Goal: Task Accomplishment & Management: Manage account settings

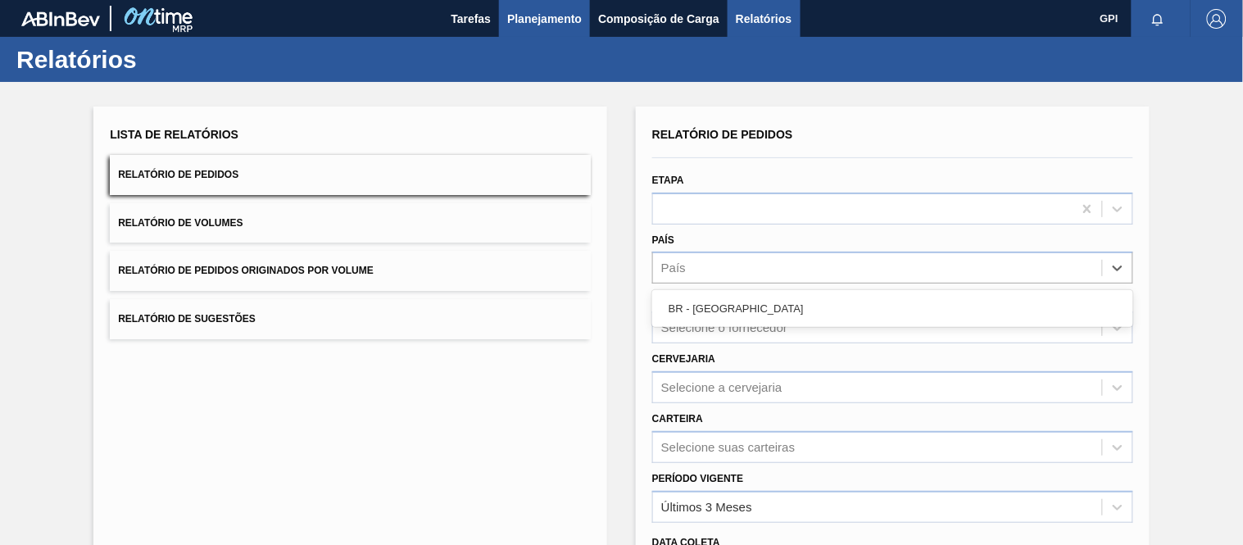
click at [525, 7] on button "Planejamento" at bounding box center [544, 18] width 91 height 37
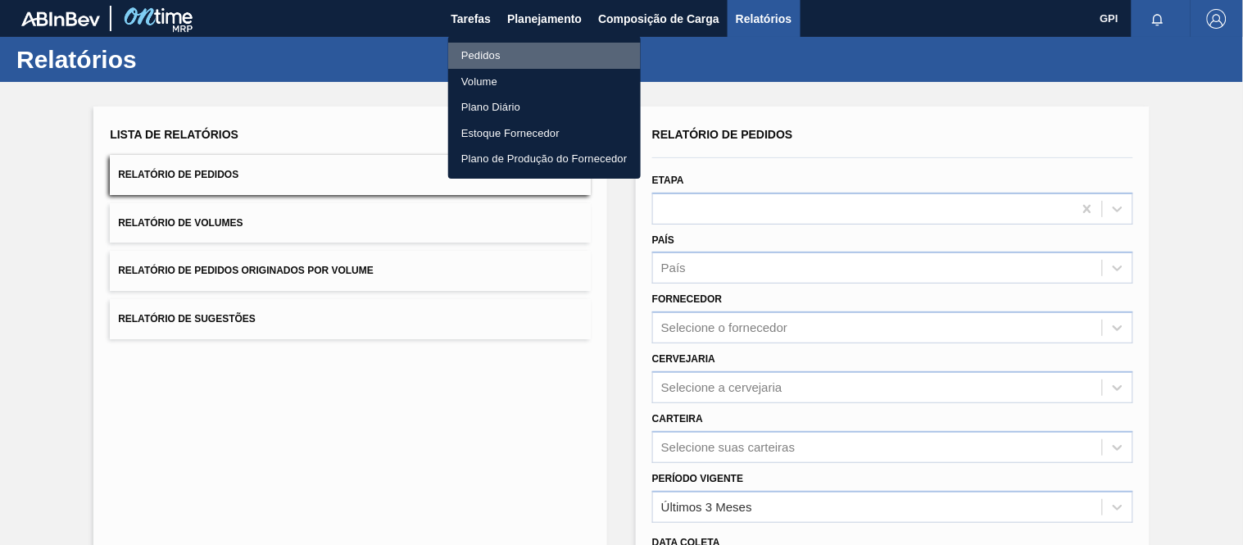
click at [489, 46] on li "Pedidos" at bounding box center [544, 56] width 192 height 26
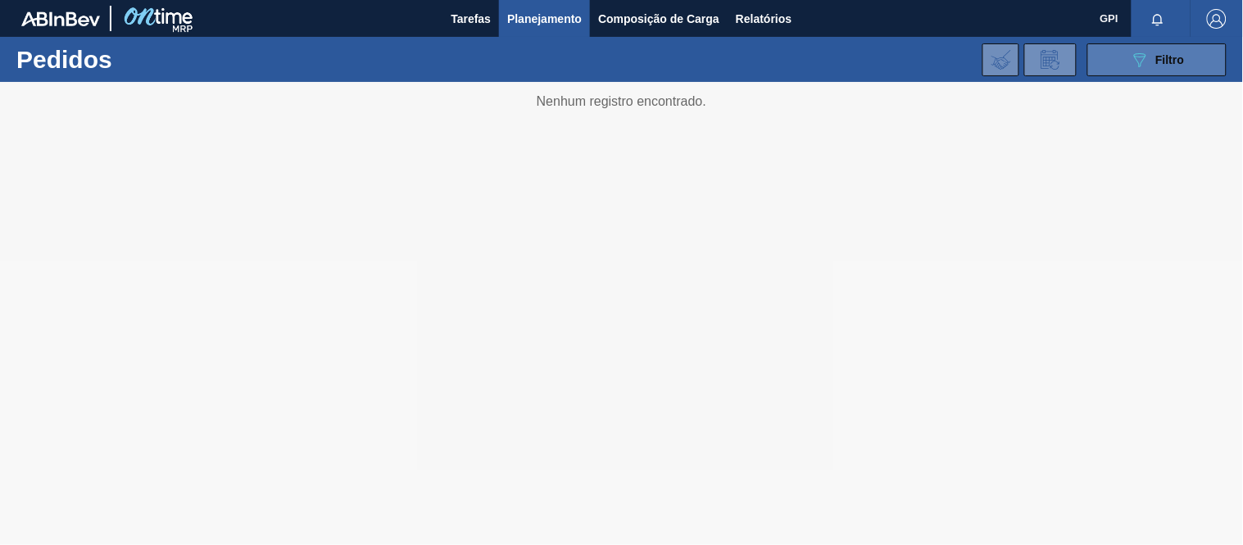
click at [1130, 59] on icon "089F7B8B-B2A5-4AFE-B5C0-19BA573D28AC" at bounding box center [1140, 60] width 20 height 20
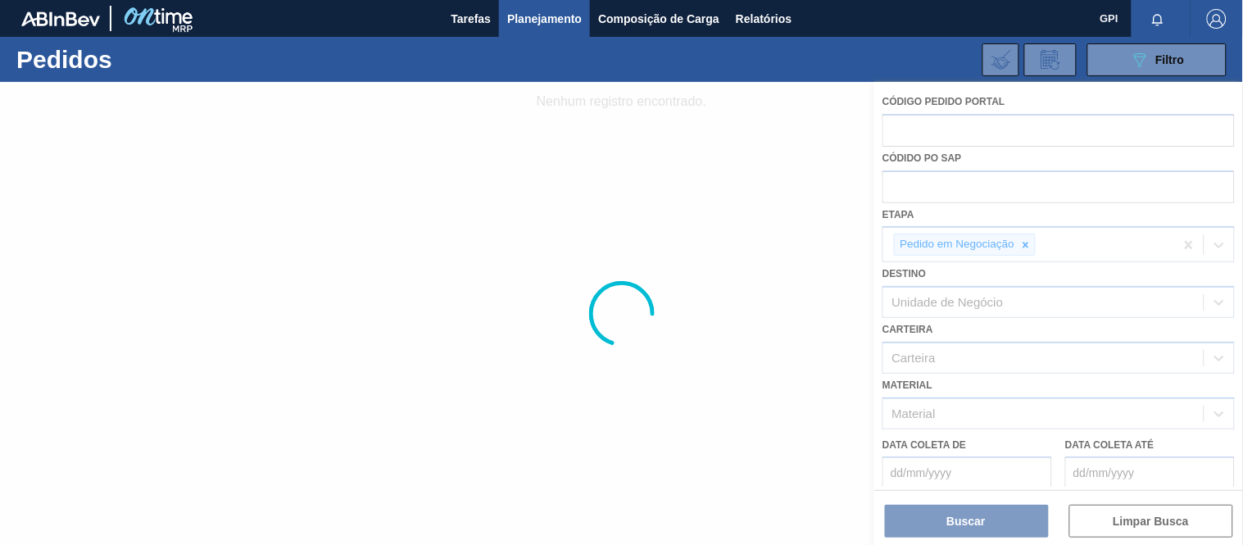
click at [1021, 246] on div at bounding box center [621, 313] width 1243 height 463
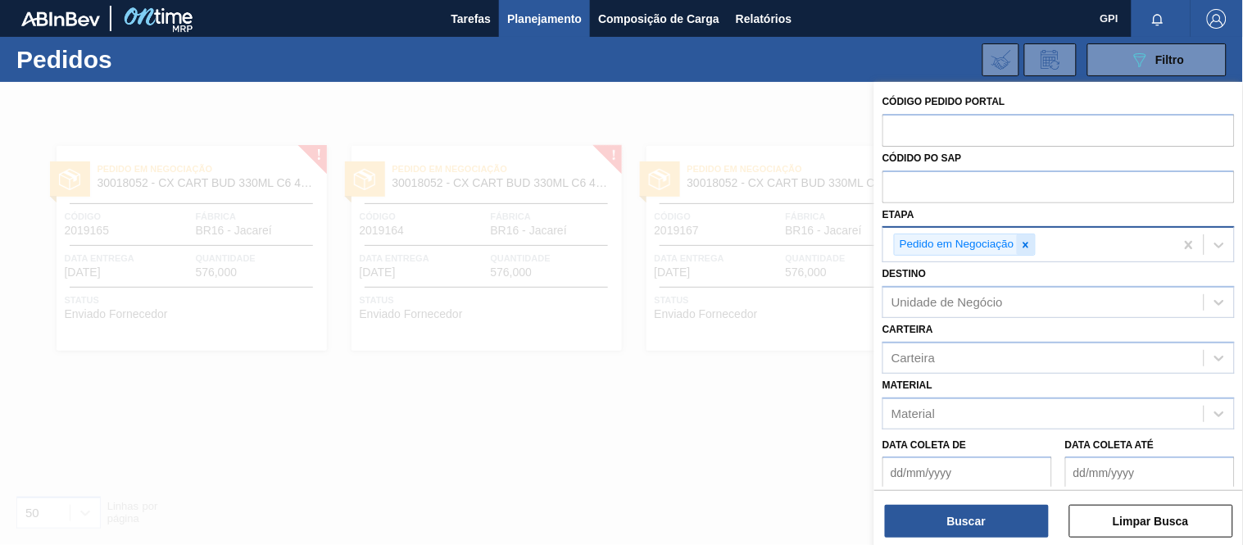
click at [1026, 246] on icon at bounding box center [1025, 244] width 11 height 11
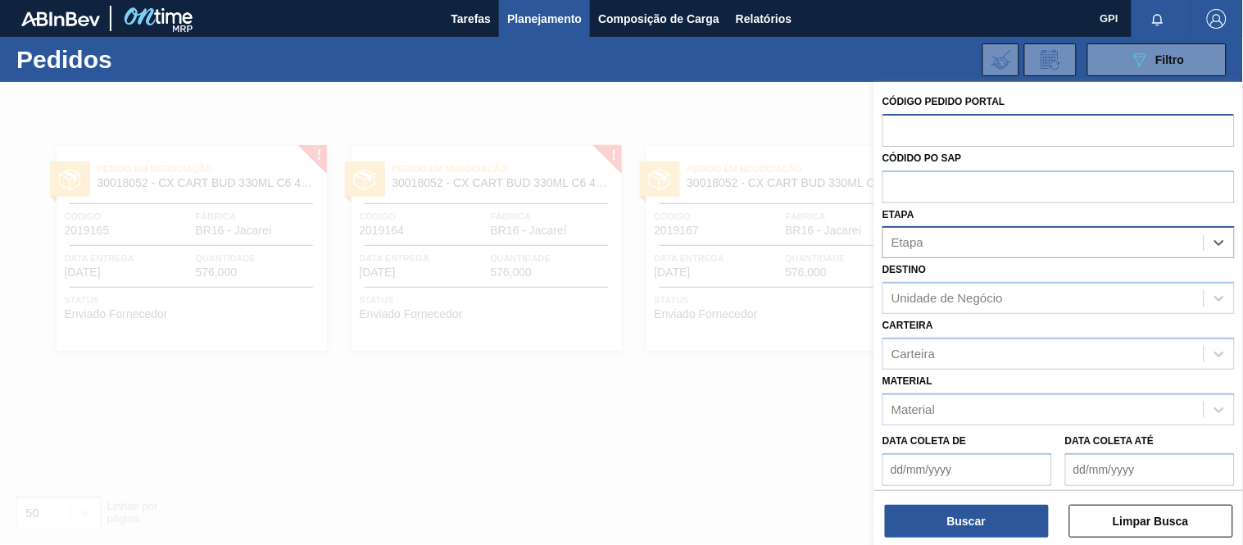
click at [983, 134] on input "text" at bounding box center [1058, 129] width 352 height 31
paste input "2003110"
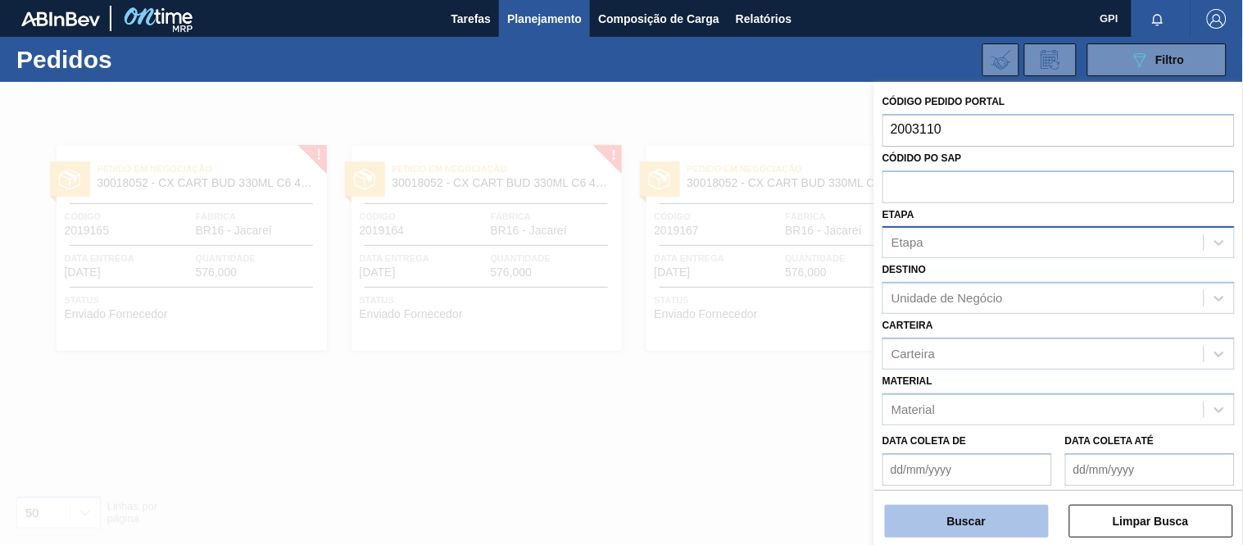
type input "2003110"
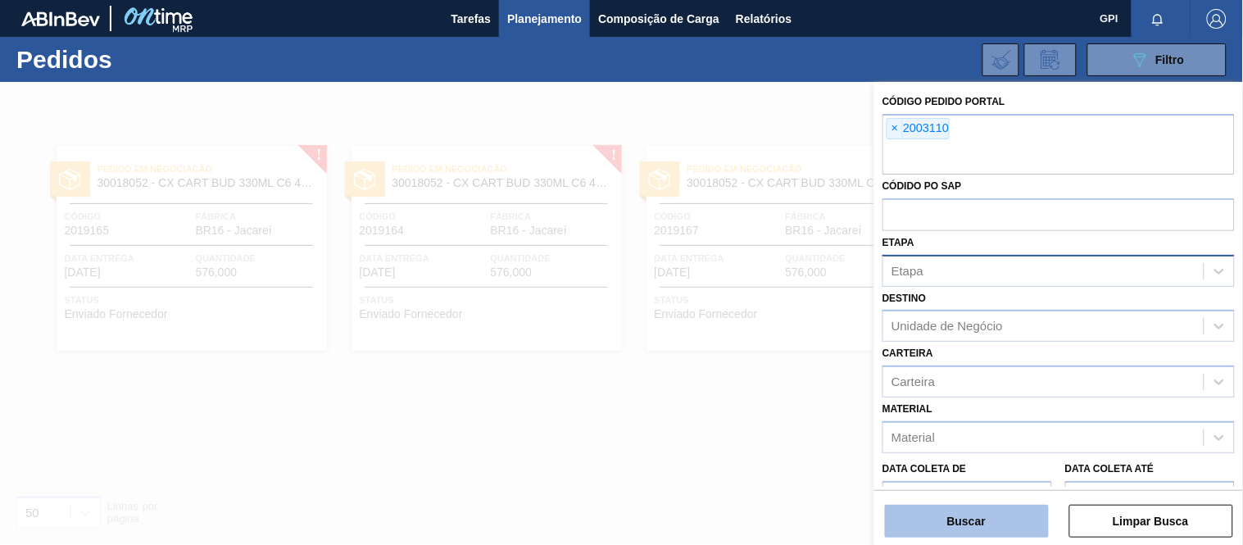
click at [960, 522] on button "Buscar" at bounding box center [967, 521] width 164 height 33
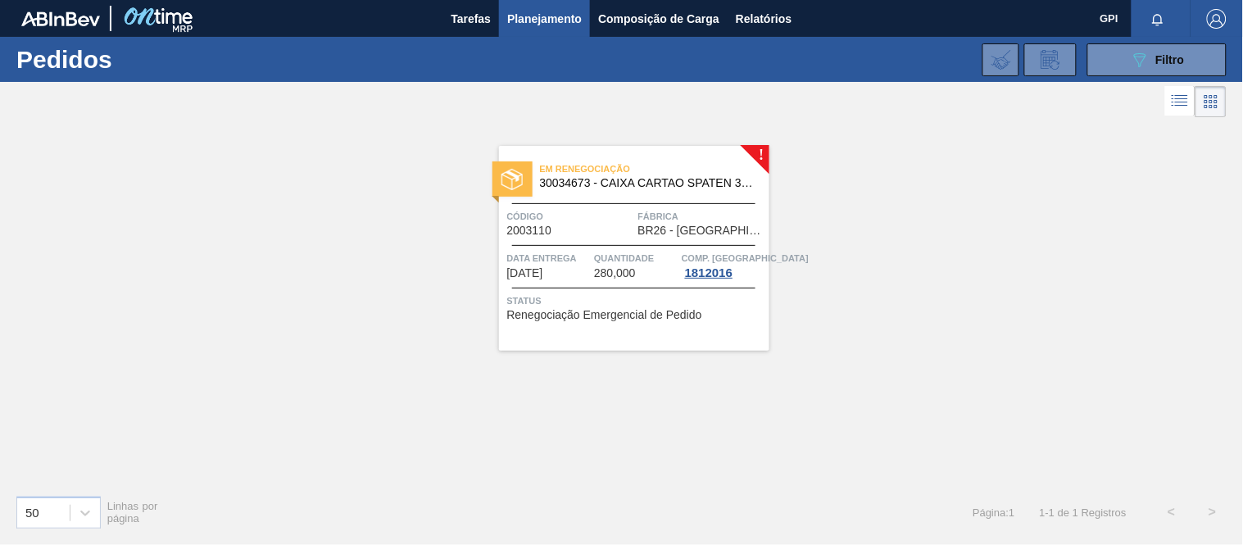
click at [600, 232] on div "Código 2003110" at bounding box center [570, 222] width 127 height 29
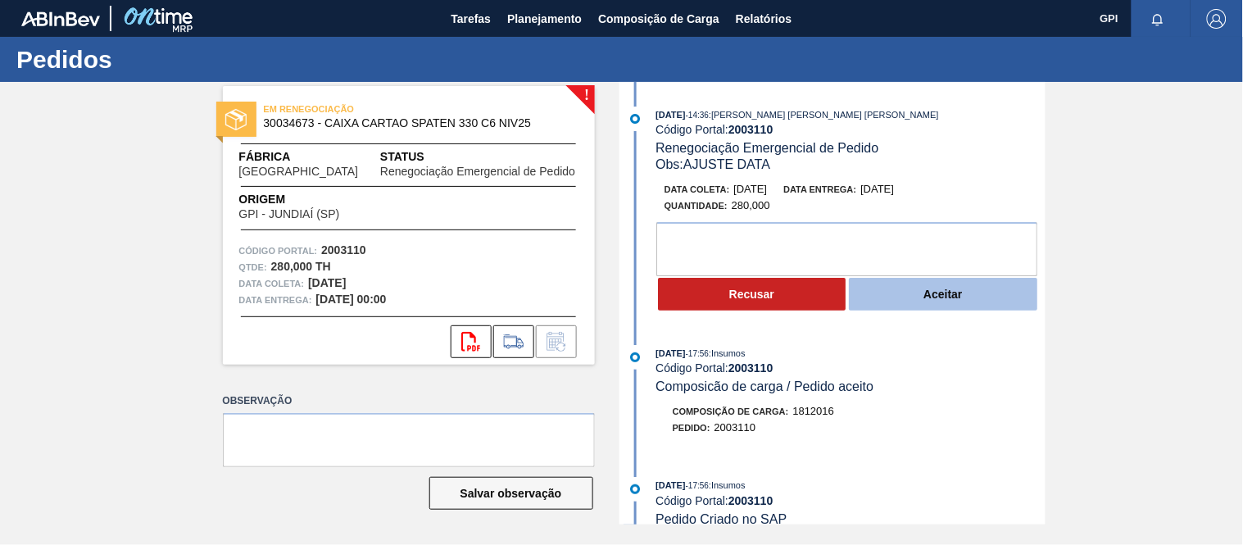
click at [921, 283] on button "Aceitar" at bounding box center [943, 294] width 188 height 33
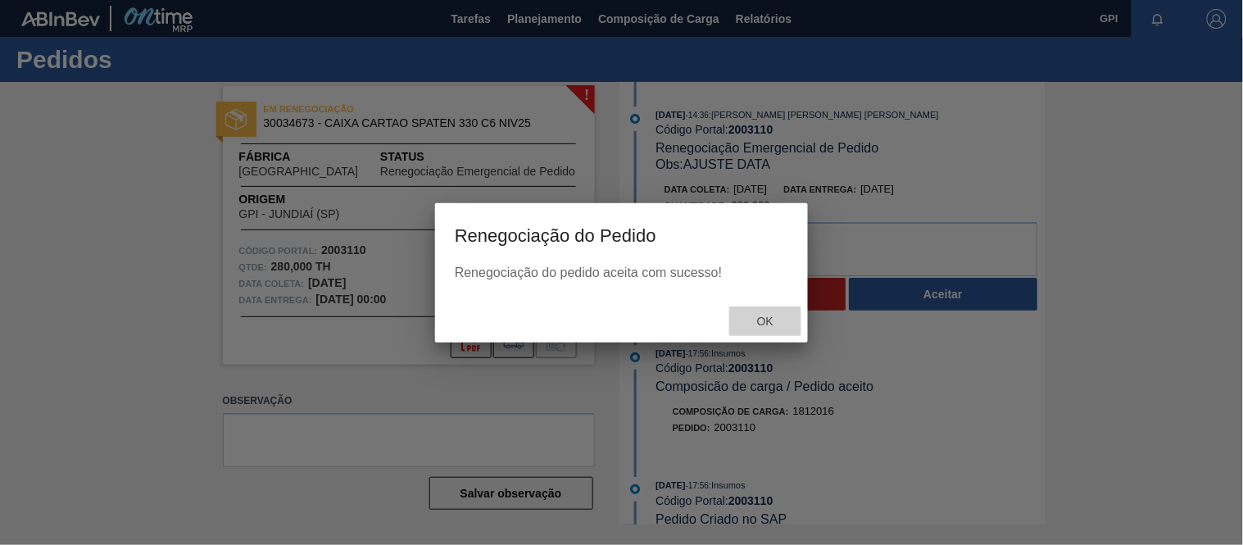
click at [779, 319] on span "Ok" at bounding box center [765, 321] width 43 height 13
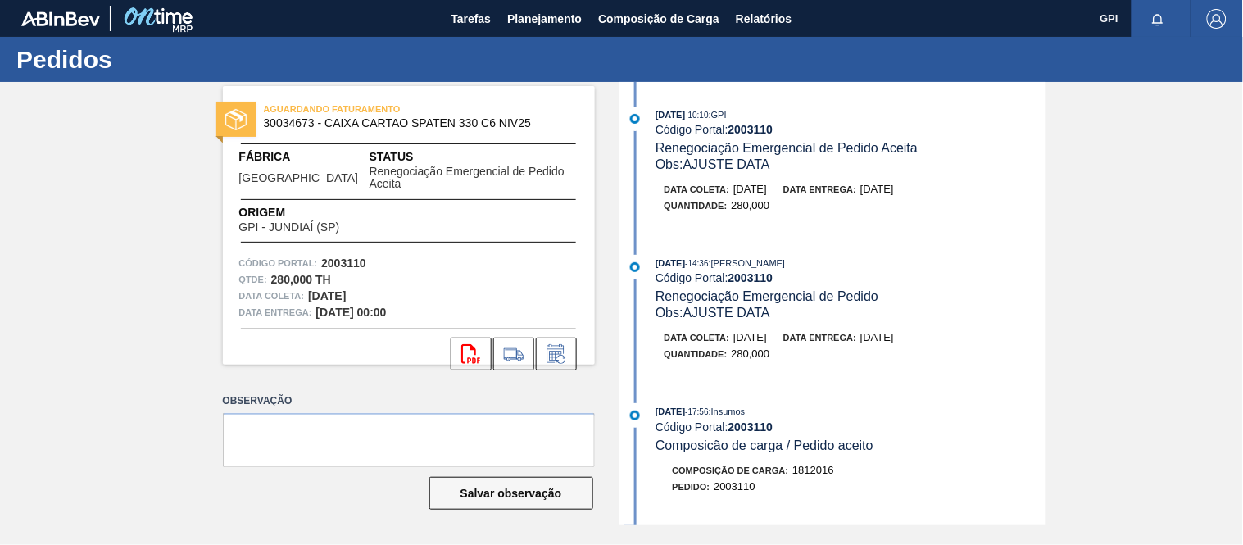
drag, startPoint x: 365, startPoint y: 280, endPoint x: 313, endPoint y: 282, distance: 51.6
click at [313, 289] on strong "[DATE]" at bounding box center [327, 295] width 38 height 13
click at [396, 273] on div "Qtde : 280,000 TH" at bounding box center [408, 279] width 339 height 16
drag, startPoint x: 374, startPoint y: 275, endPoint x: 308, endPoint y: 276, distance: 65.5
click at [308, 288] on div "Data coleta: 11/09/2025" at bounding box center [408, 296] width 339 height 16
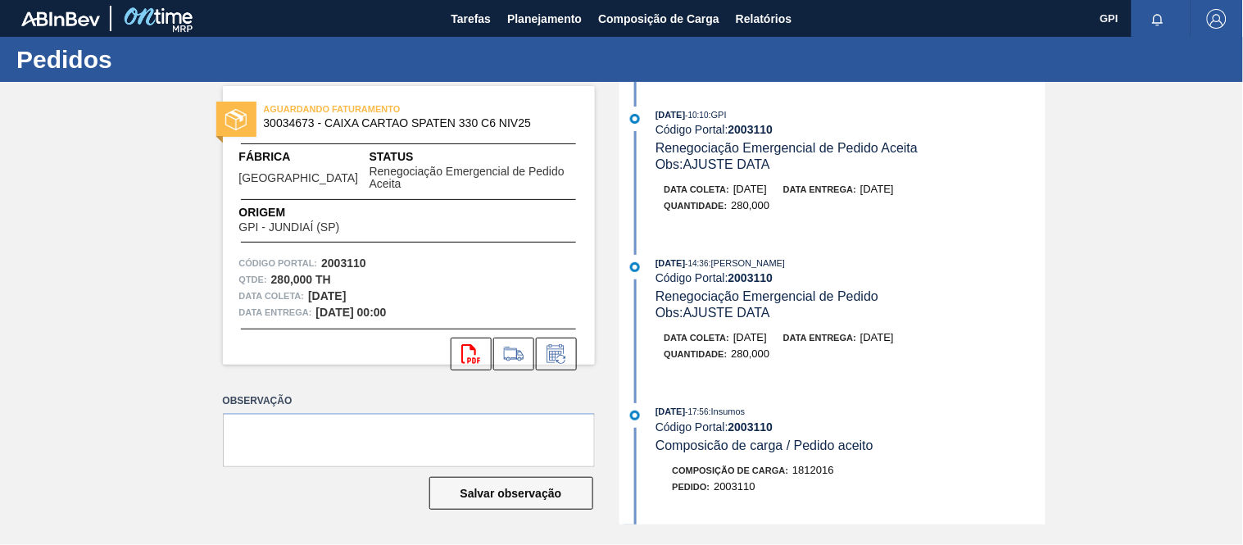
copy strong "[DATE]"
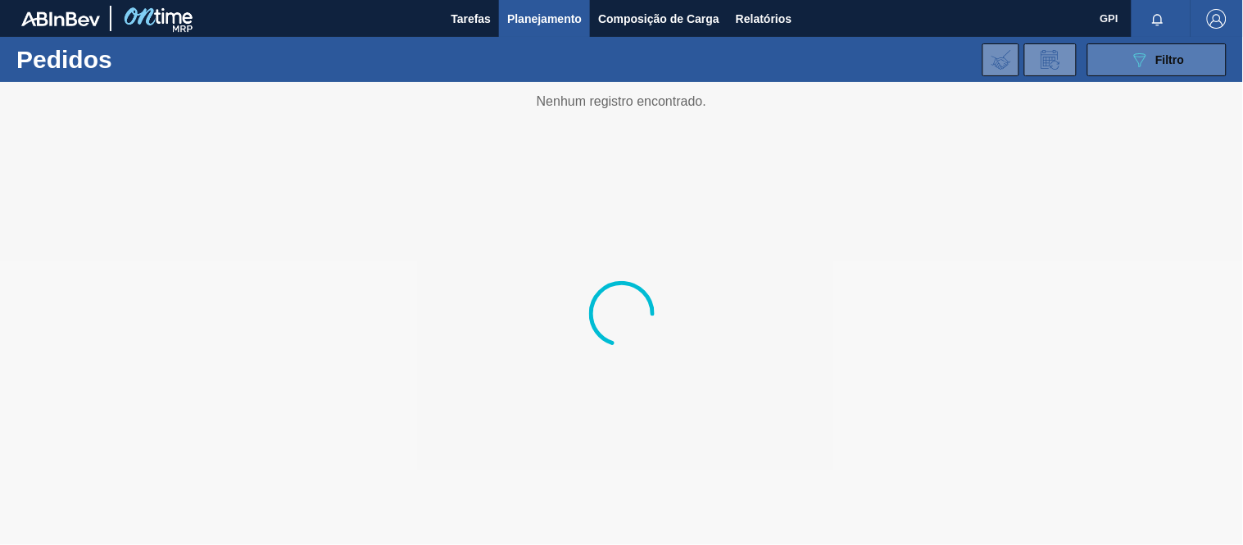
click at [1171, 61] on span "Filtro" at bounding box center [1170, 59] width 29 height 13
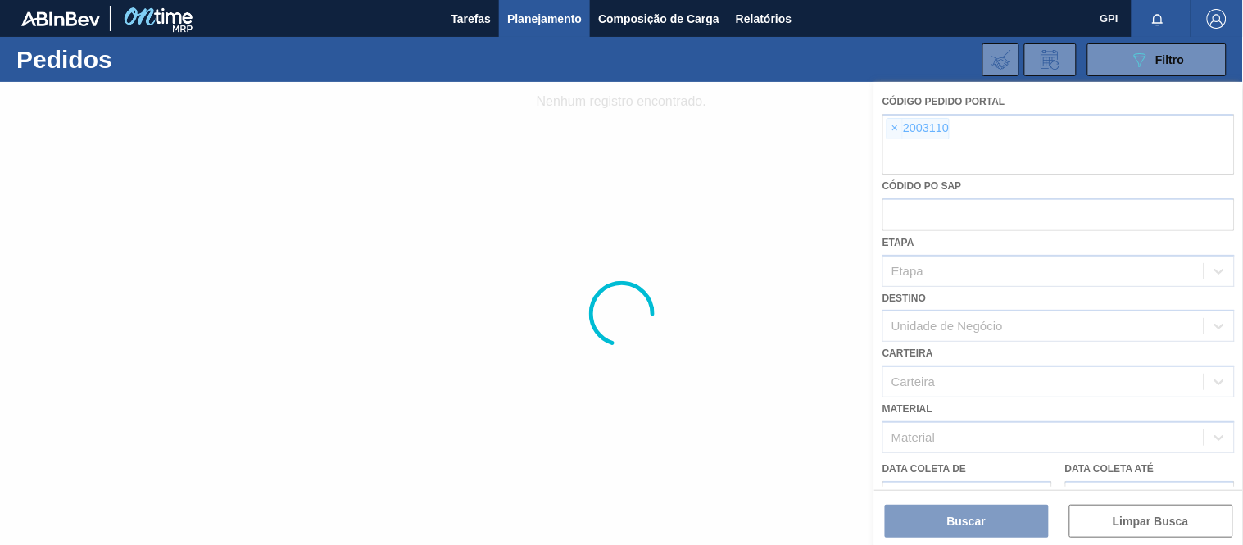
click at [898, 131] on div at bounding box center [621, 313] width 1243 height 463
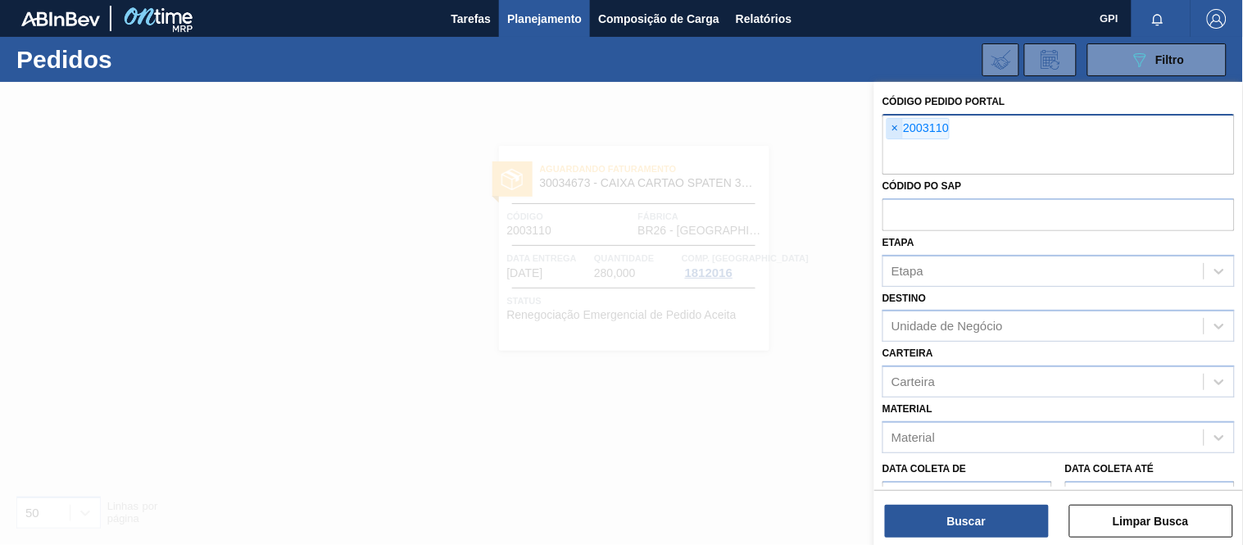
click at [889, 128] on span "×" at bounding box center [895, 129] width 16 height 20
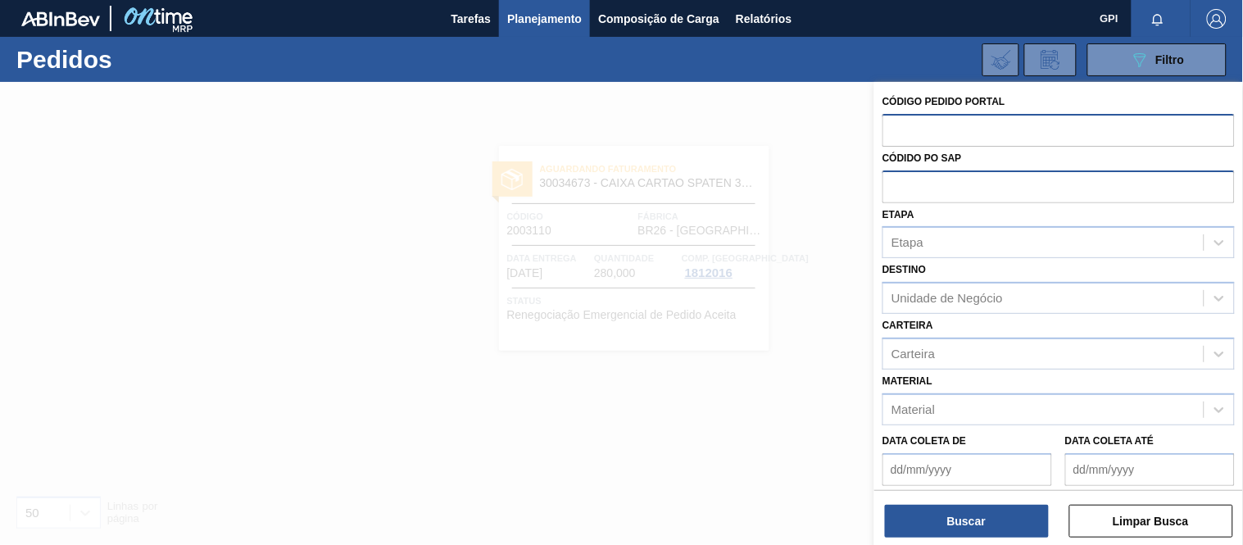
paste input "2003102"
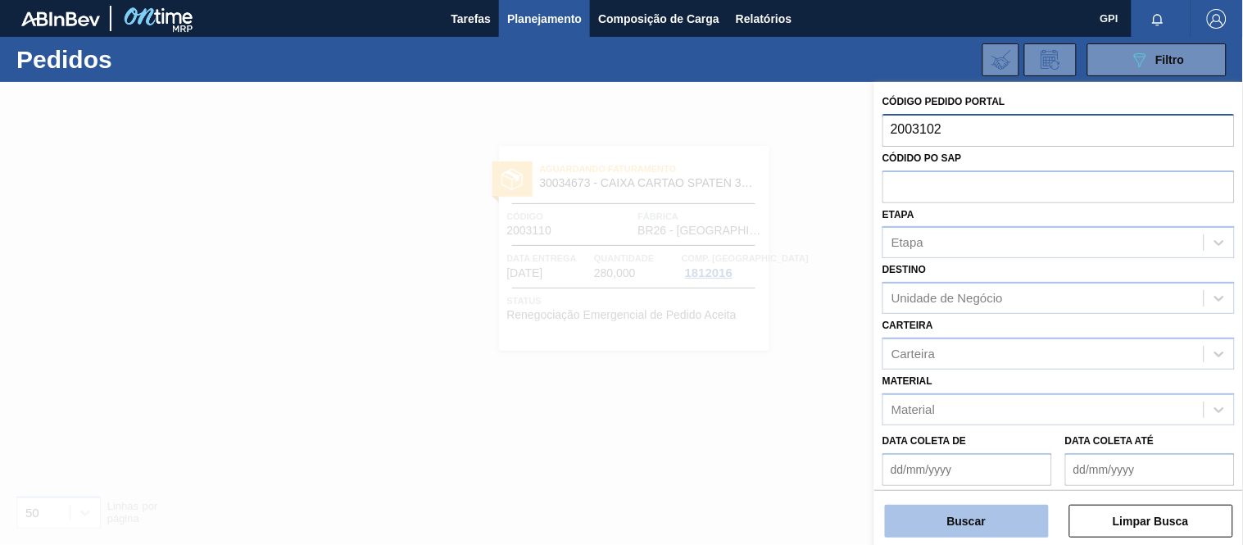
type input "2003102"
click at [945, 509] on button "Buscar" at bounding box center [967, 521] width 164 height 33
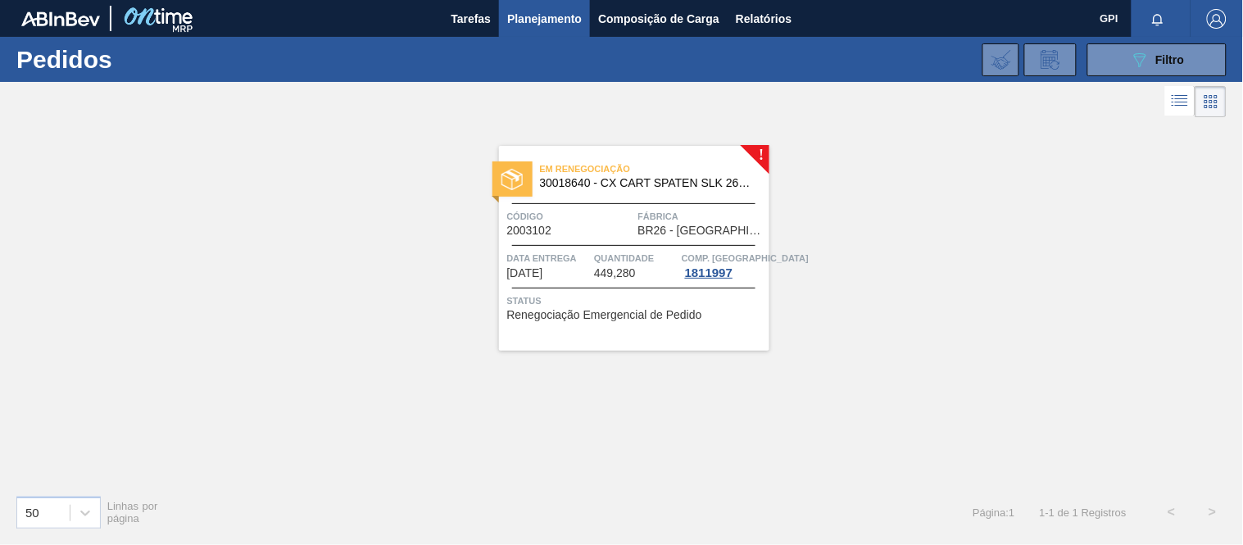
click at [612, 232] on div "Código 2003102" at bounding box center [570, 222] width 127 height 29
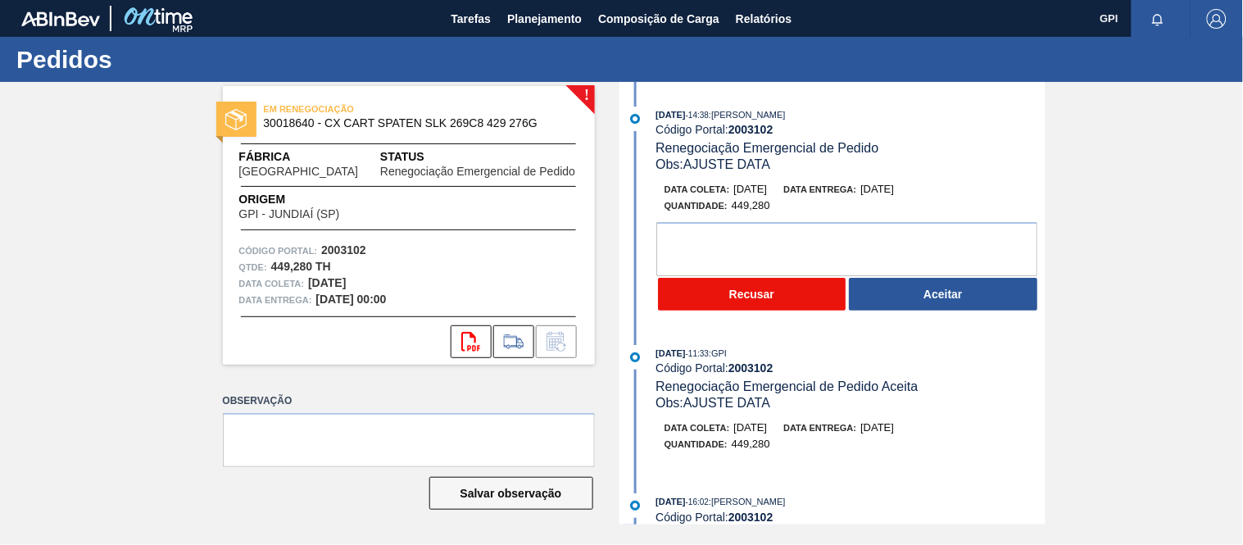
click at [763, 300] on button "Recusar" at bounding box center [752, 294] width 188 height 33
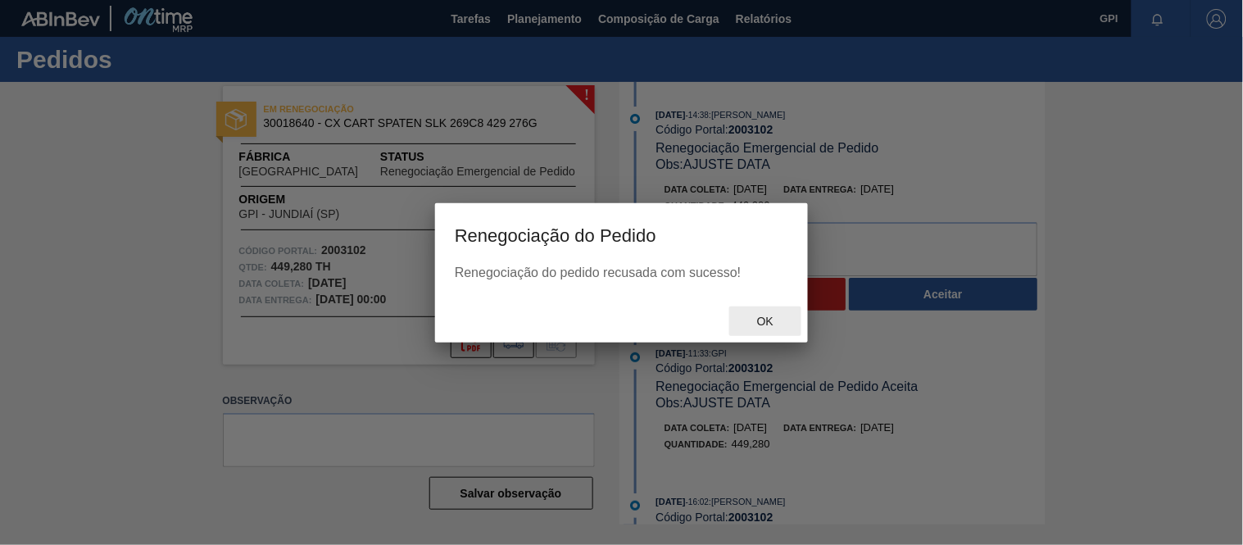
click at [751, 315] on span "Ok" at bounding box center [765, 321] width 43 height 13
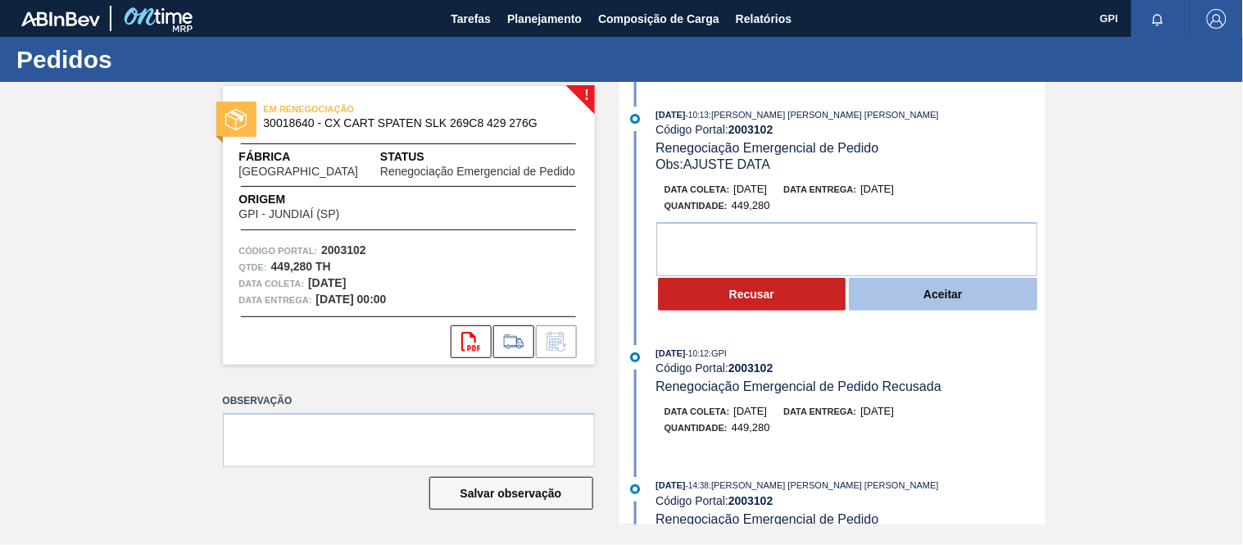
click at [935, 289] on button "Aceitar" at bounding box center [943, 294] width 188 height 33
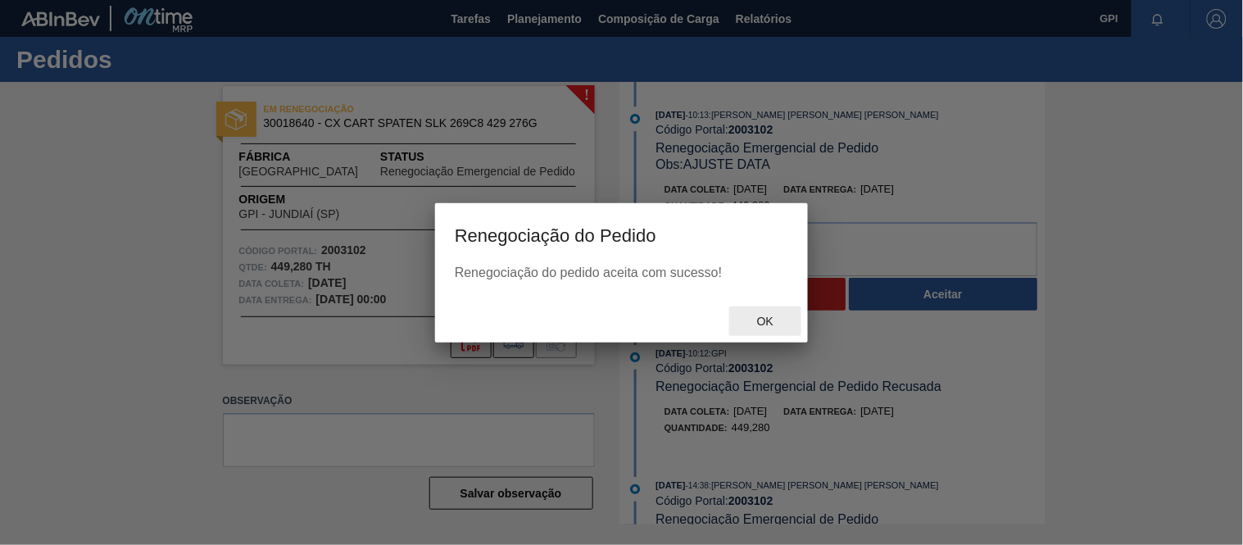
click at [782, 325] on span "Ok" at bounding box center [765, 321] width 43 height 13
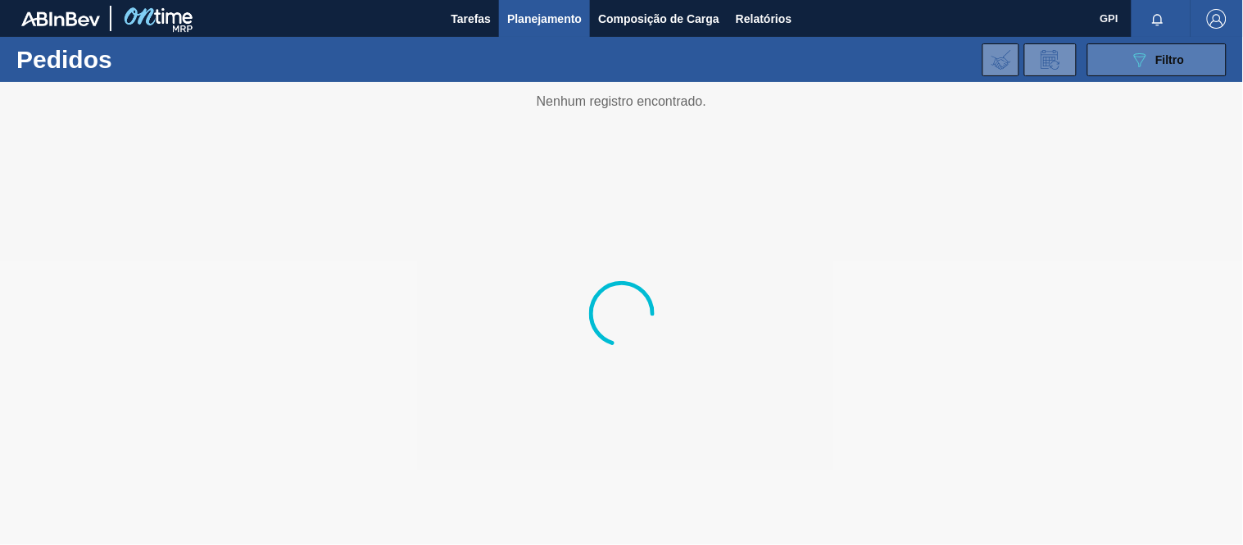
click at [1132, 58] on icon "089F7B8B-B2A5-4AFE-B5C0-19BA573D28AC" at bounding box center [1140, 60] width 20 height 20
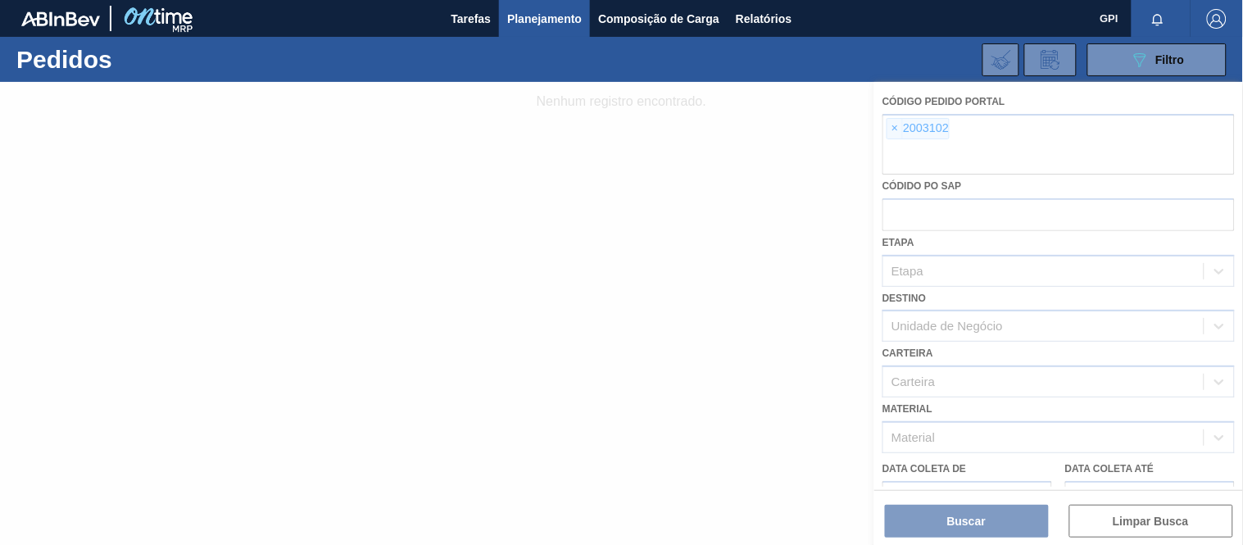
click at [897, 125] on div at bounding box center [621, 313] width 1243 height 463
click at [891, 128] on div at bounding box center [621, 313] width 1243 height 463
click at [903, 165] on div at bounding box center [621, 313] width 1243 height 463
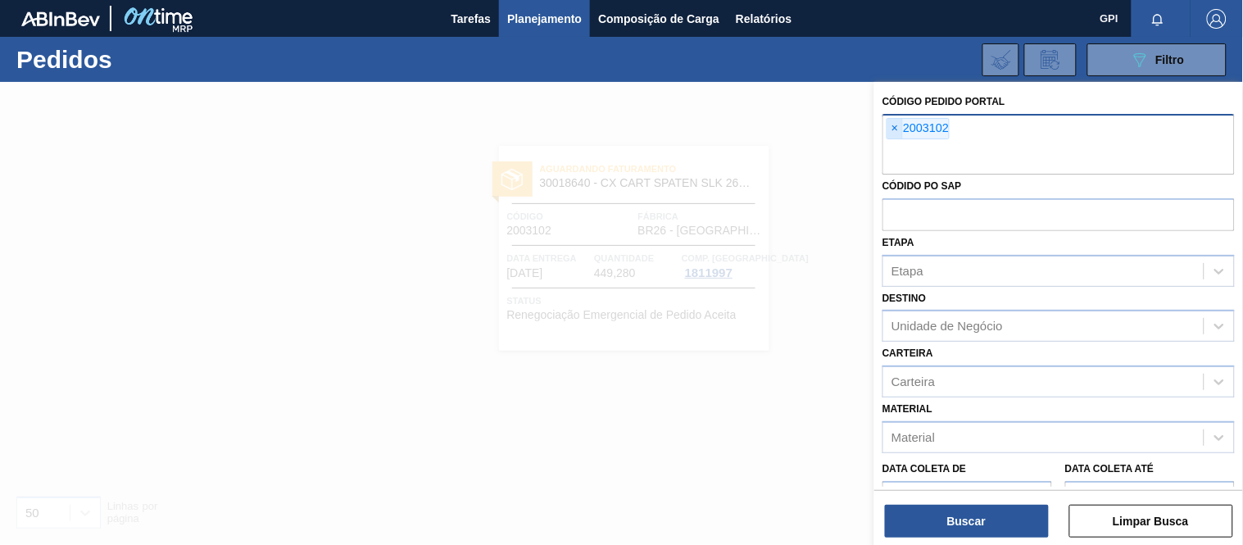
click at [899, 128] on span "×" at bounding box center [895, 129] width 16 height 20
paste input "2018571"
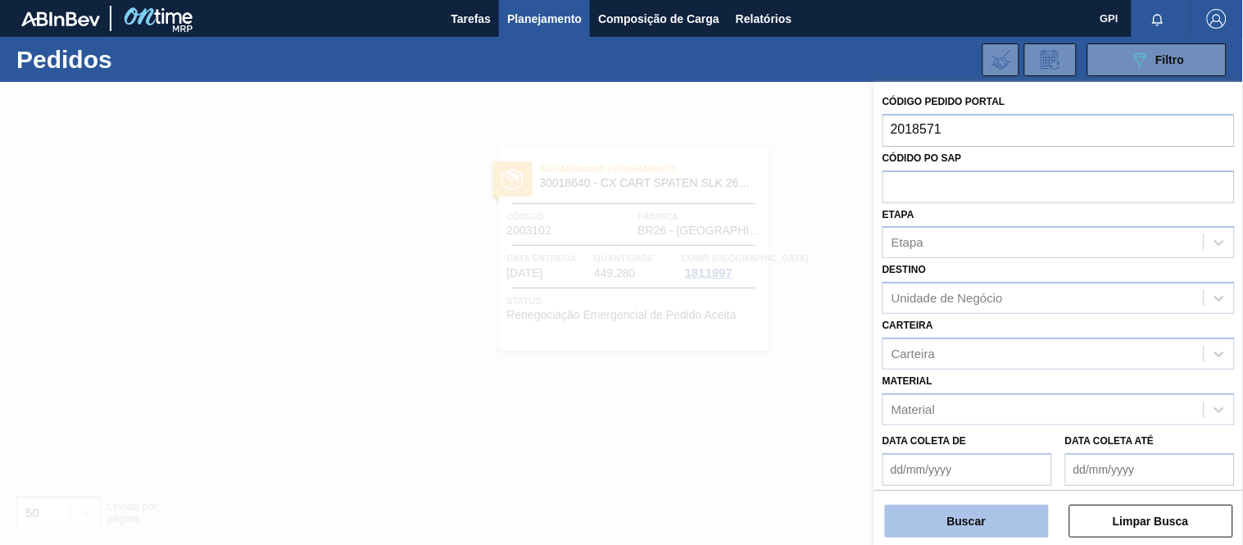
type input "2018571"
click at [994, 514] on button "Buscar" at bounding box center [967, 521] width 164 height 33
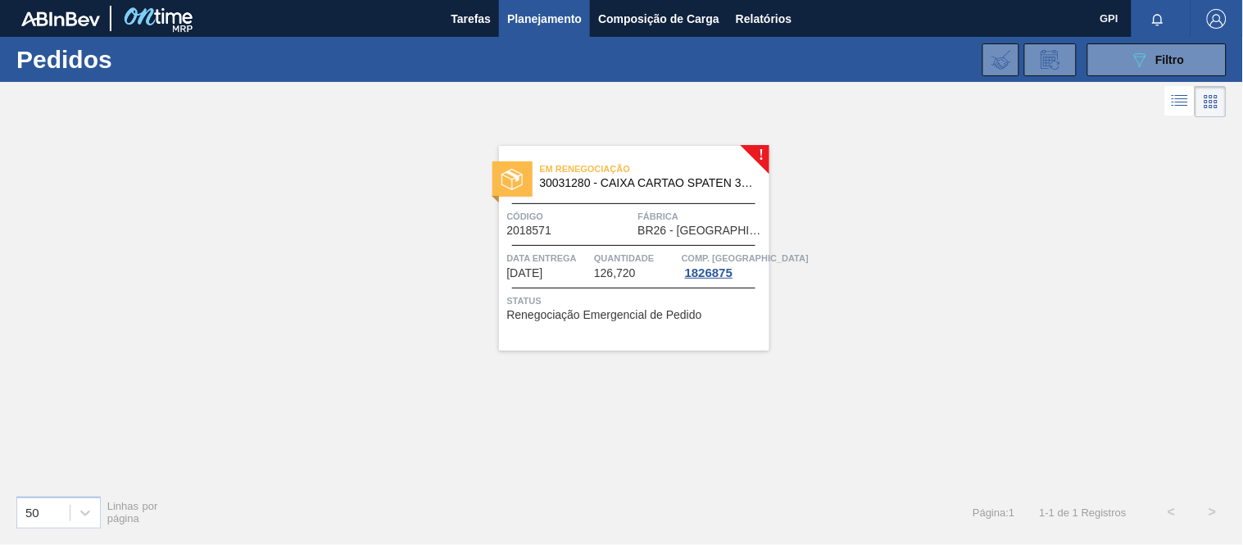
click at [623, 229] on div "Código 2018571" at bounding box center [570, 222] width 127 height 29
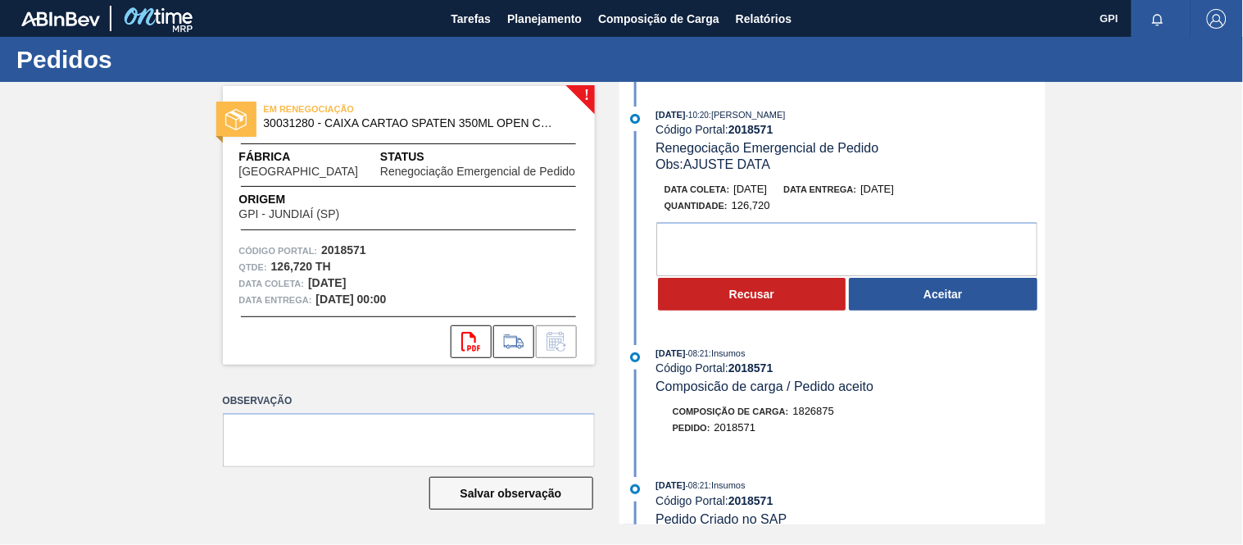
click at [895, 297] on button "Aceitar" at bounding box center [943, 294] width 188 height 33
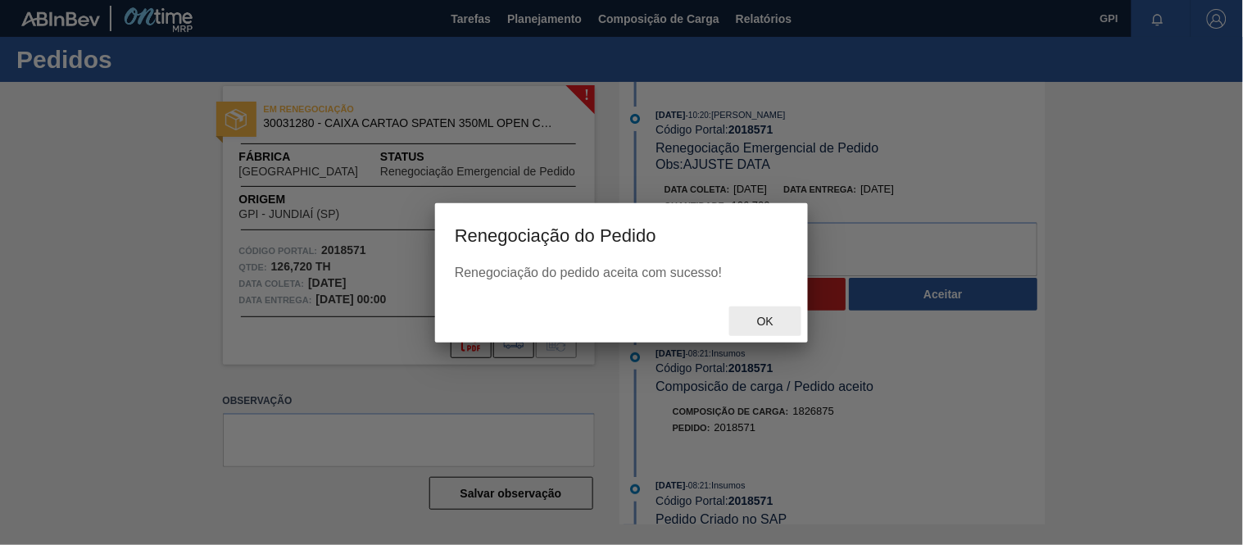
click at [775, 323] on span "Ok" at bounding box center [765, 321] width 43 height 13
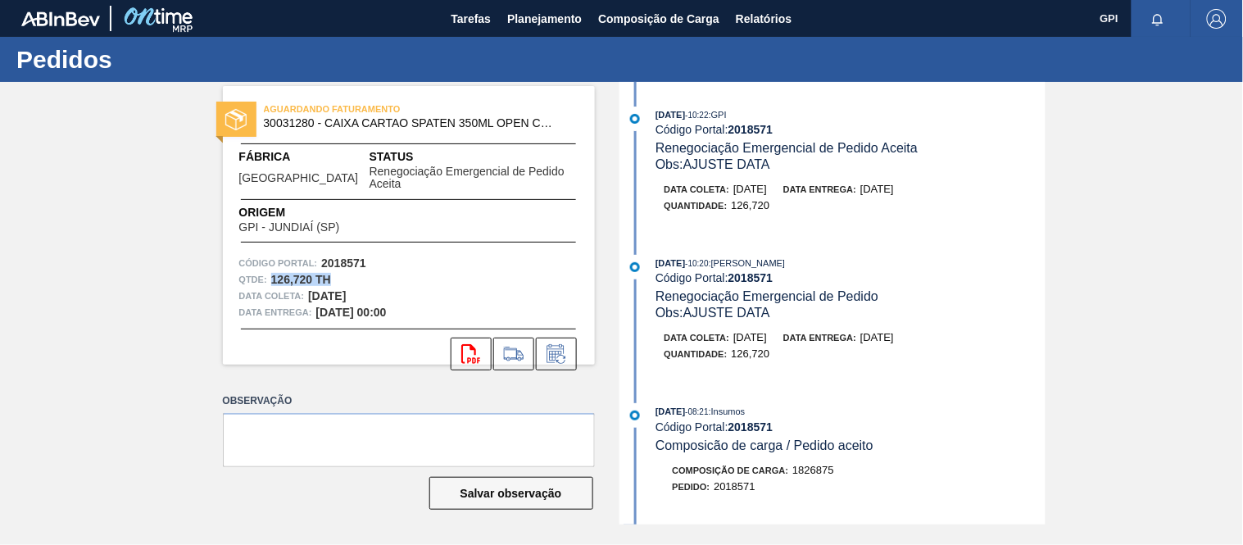
drag, startPoint x: 339, startPoint y: 267, endPoint x: 265, endPoint y: 271, distance: 73.8
click at [265, 271] on div "Qtde : 126,720 TH" at bounding box center [408, 279] width 339 height 16
drag, startPoint x: 366, startPoint y: 247, endPoint x: 321, endPoint y: 251, distance: 45.2
click at [321, 255] on div "Código Portal: 2018571" at bounding box center [408, 263] width 339 height 16
copy strong "2018571"
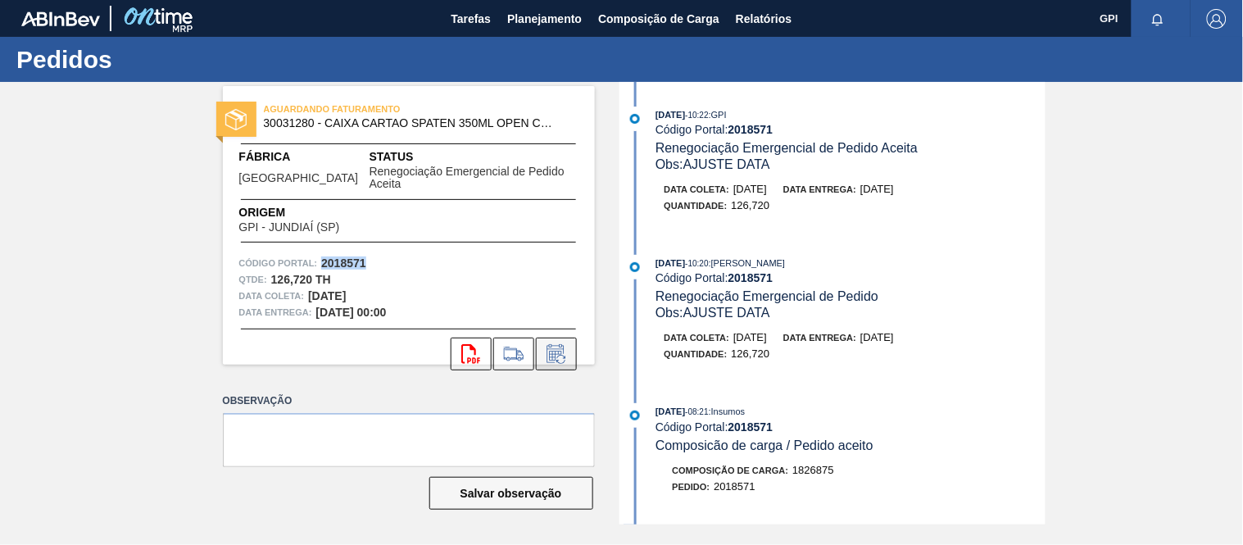
click at [550, 351] on icon at bounding box center [555, 356] width 12 height 10
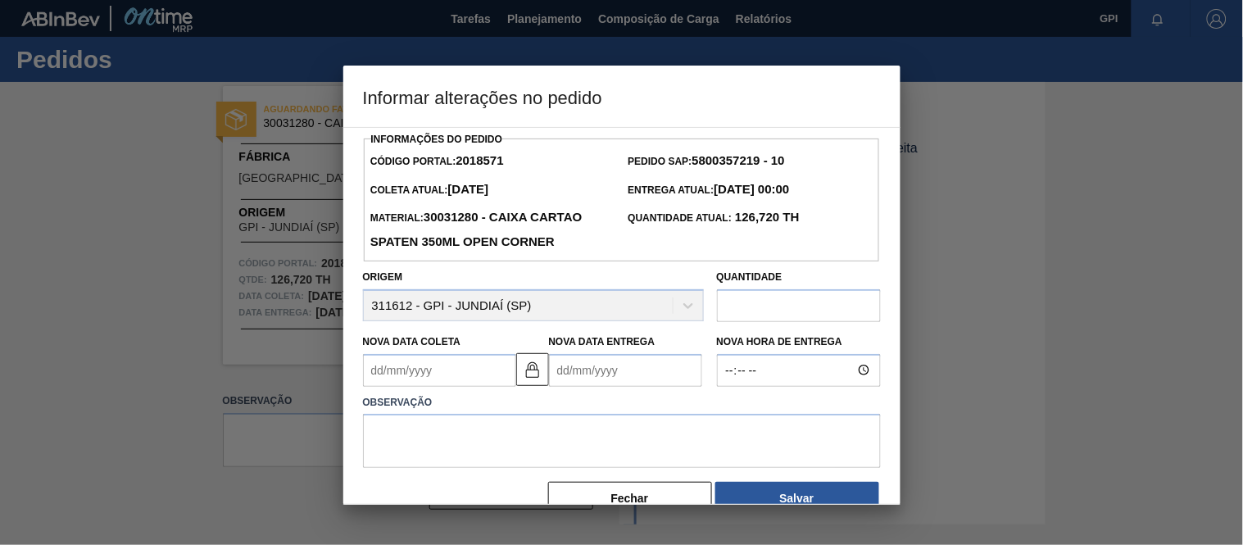
click at [800, 309] on input "text" at bounding box center [799, 305] width 164 height 33
paste input "253,44"
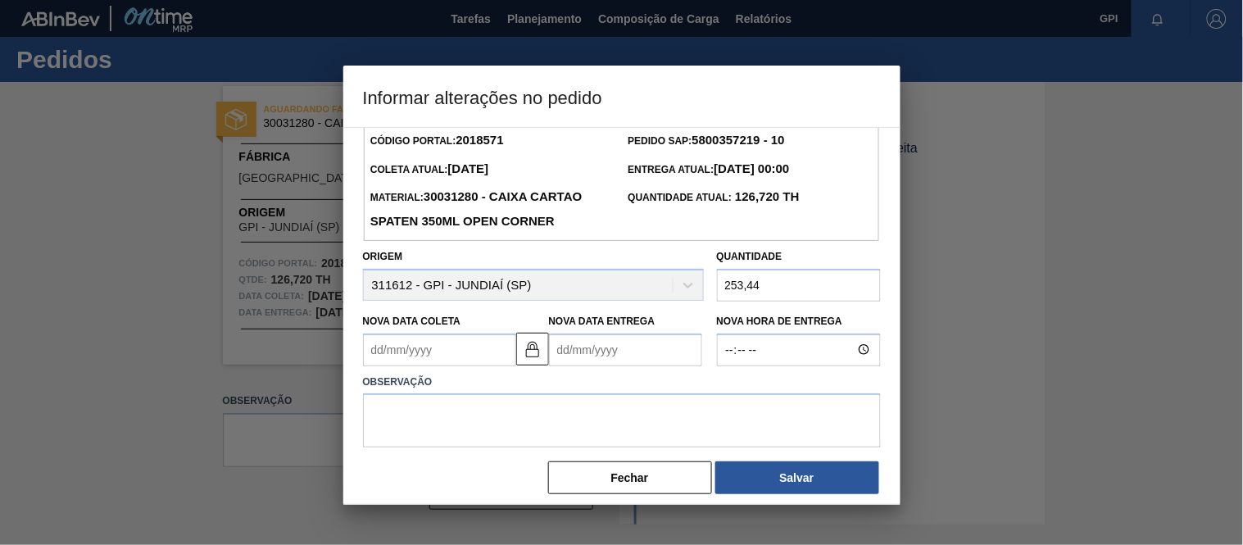
scroll to position [36, 0]
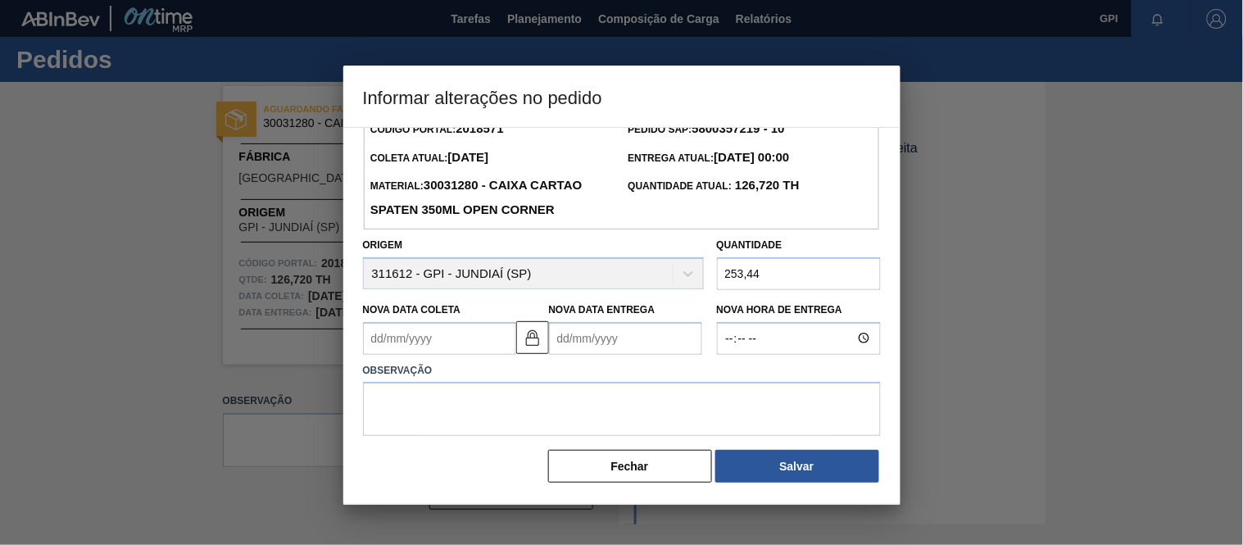
type input "253,44"
click at [631, 413] on textarea at bounding box center [622, 409] width 518 height 54
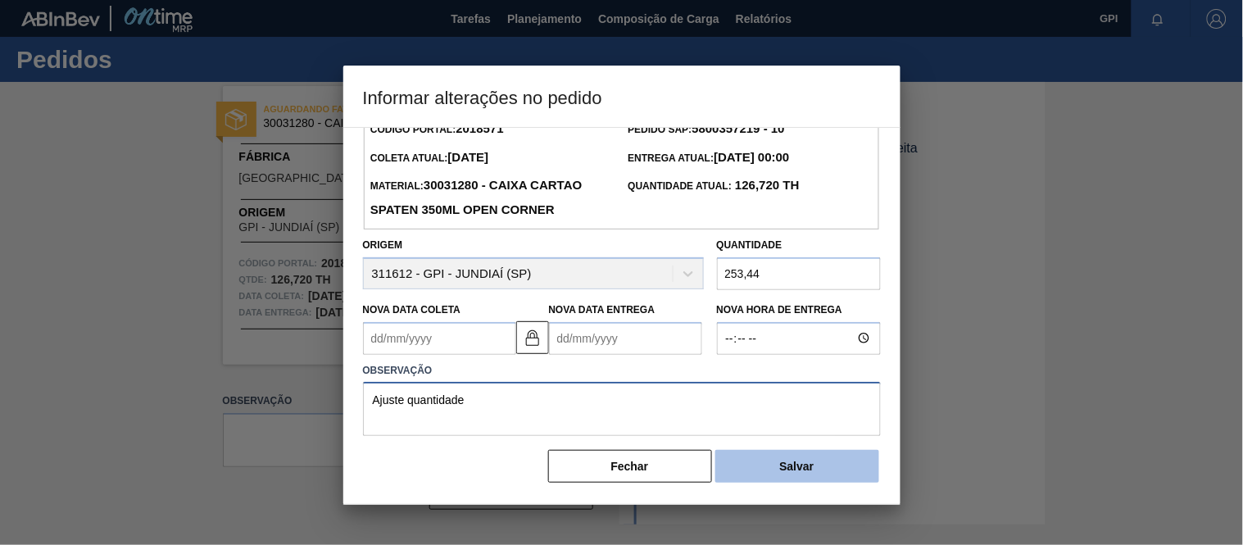
type textarea "Ajuste quantidade"
click at [815, 452] on button "Salvar" at bounding box center [797, 466] width 164 height 33
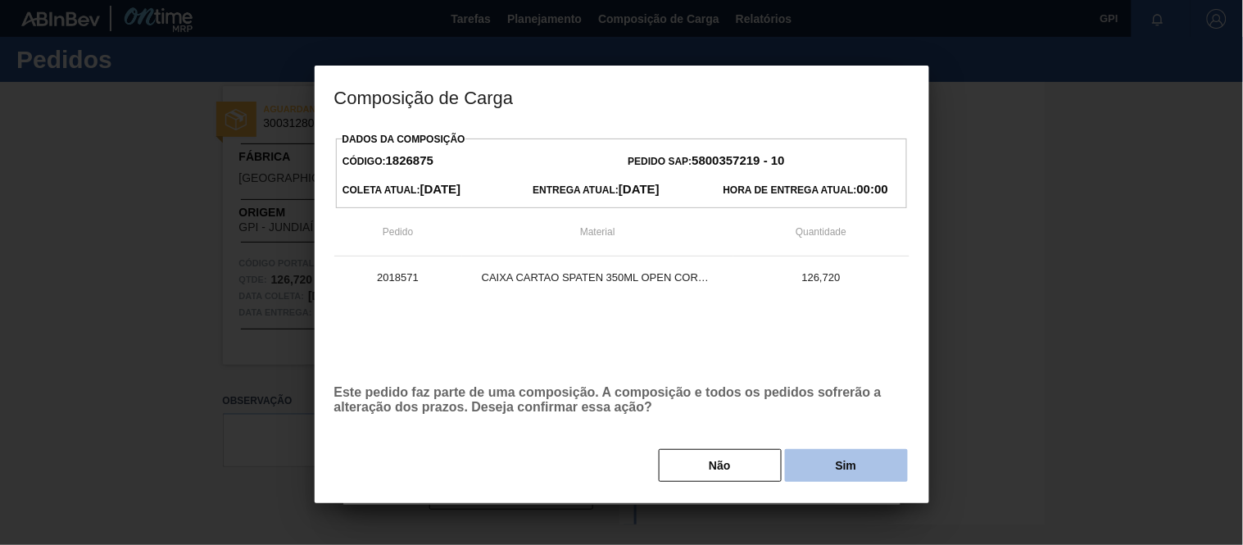
click at [825, 456] on button "Sim" at bounding box center [846, 465] width 123 height 33
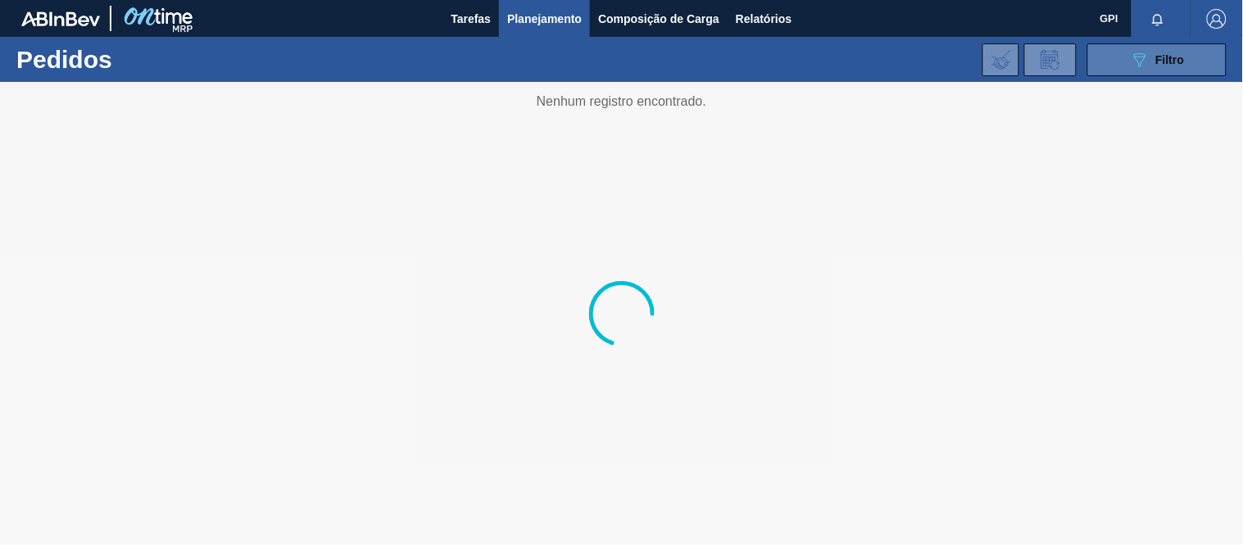
click at [1090, 56] on button "089F7B8B-B2A5-4AFE-B5C0-19BA573D28AC Filtro" at bounding box center [1156, 59] width 139 height 33
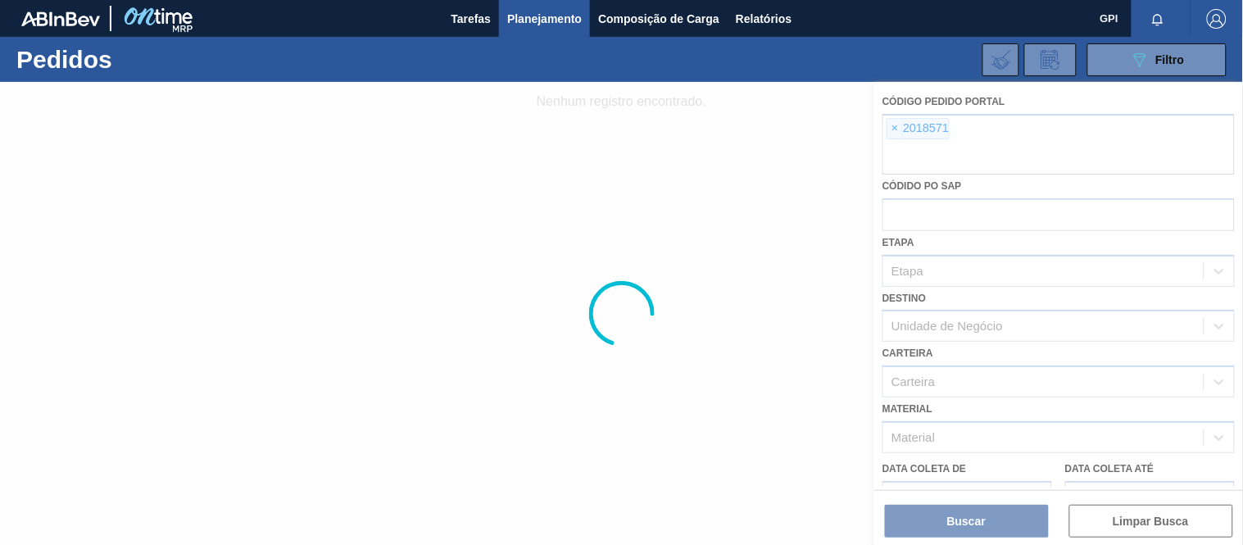
click at [896, 129] on div at bounding box center [621, 313] width 1243 height 463
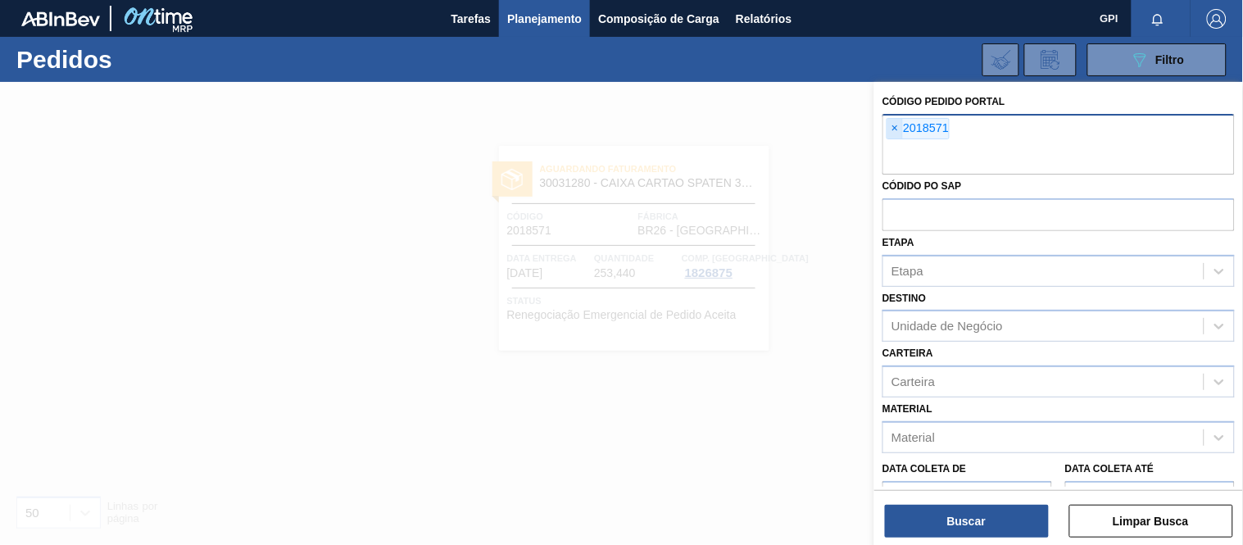
click at [894, 126] on span "×" at bounding box center [895, 129] width 16 height 20
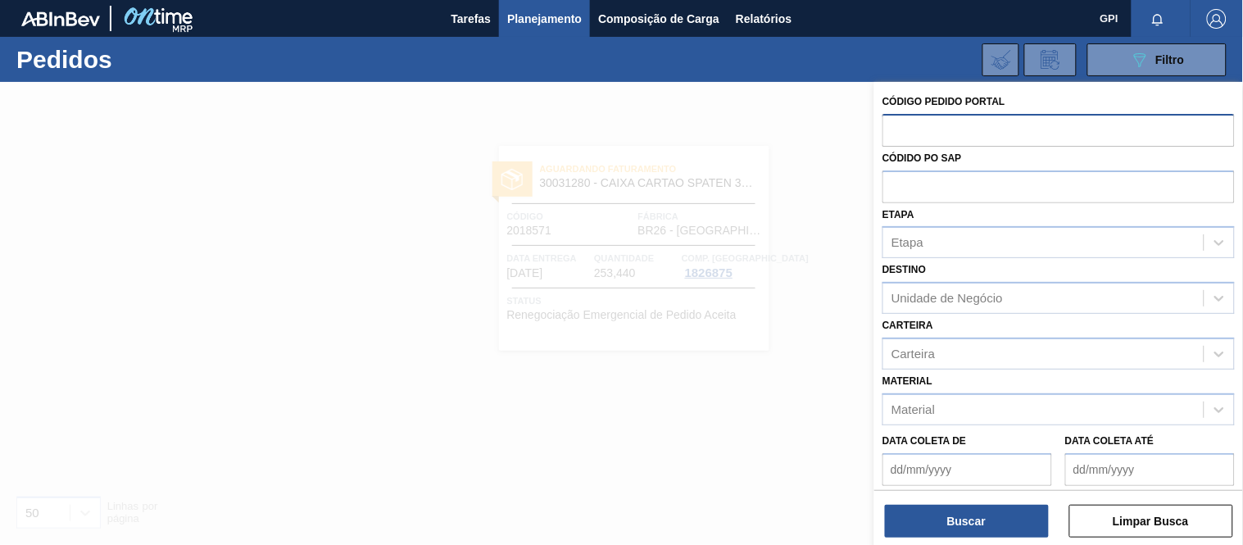
paste input "2003099"
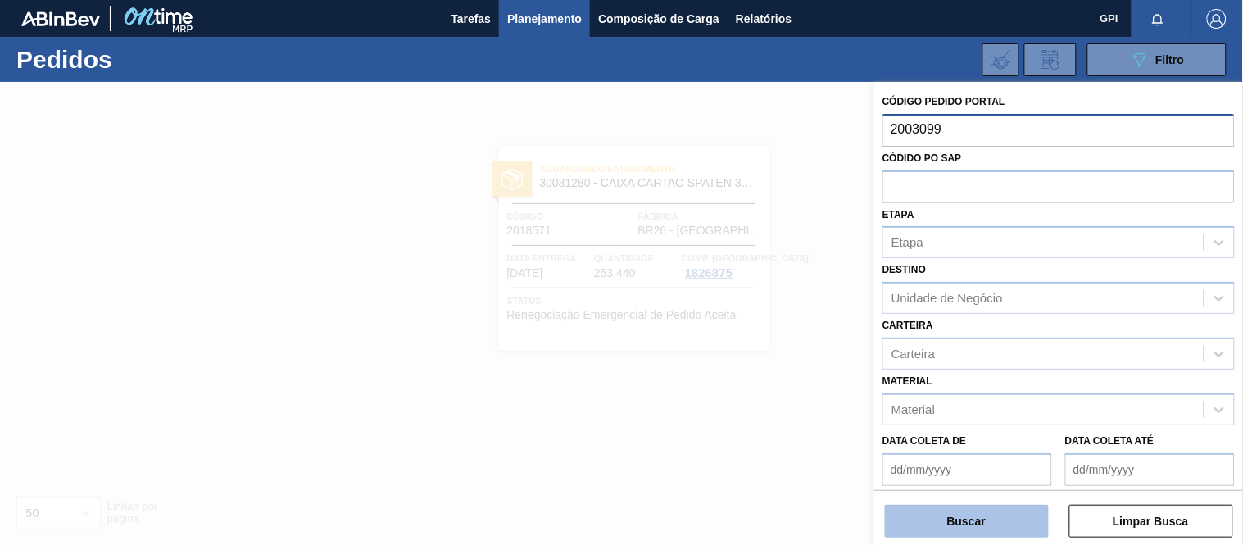
type input "2003099"
click at [953, 525] on button "Buscar" at bounding box center [967, 521] width 164 height 33
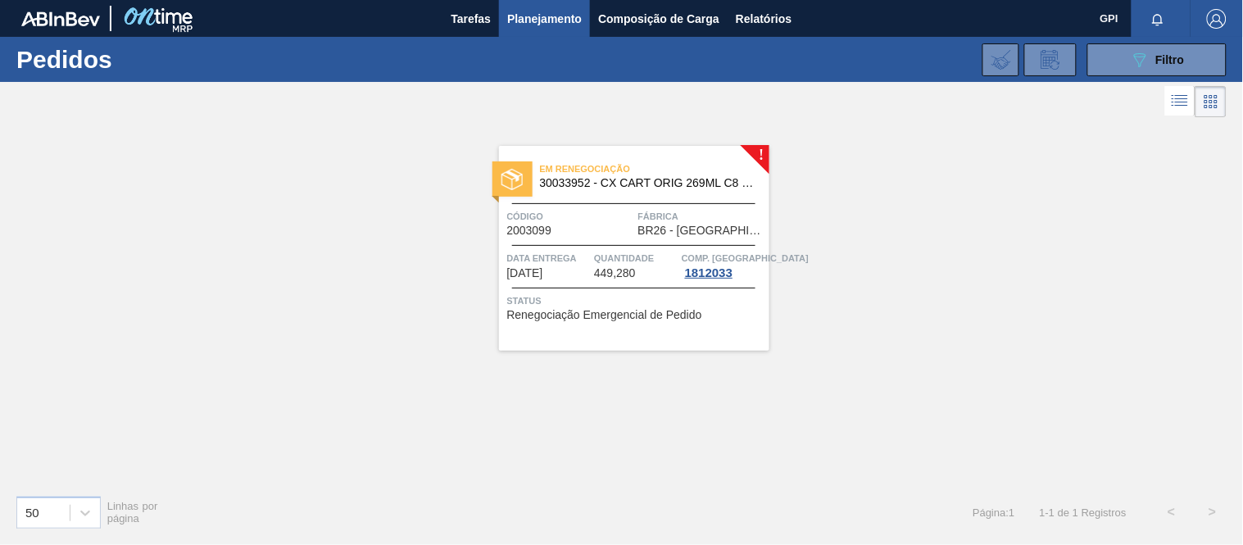
click at [618, 250] on span "Quantidade" at bounding box center [636, 258] width 84 height 16
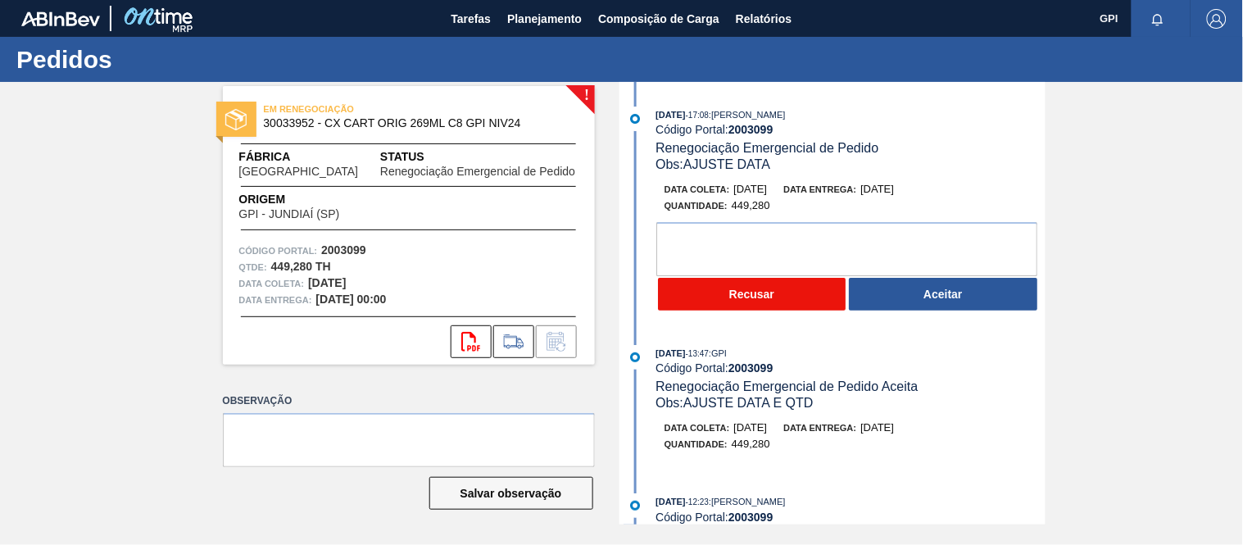
click at [780, 296] on button "Recusar" at bounding box center [752, 294] width 188 height 33
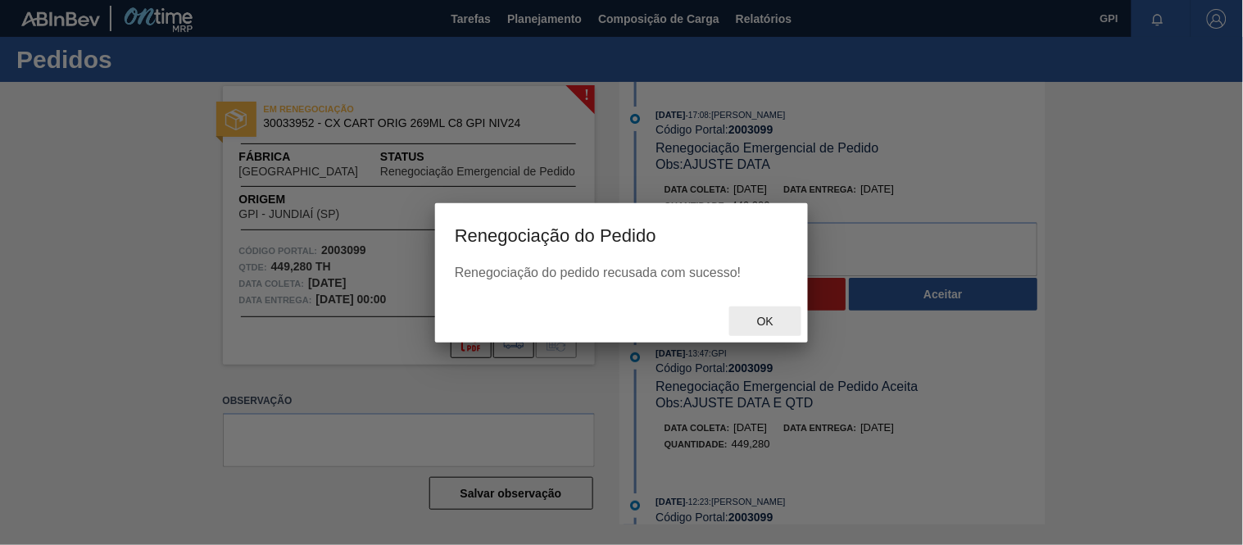
click at [754, 319] on span "Ok" at bounding box center [765, 321] width 43 height 13
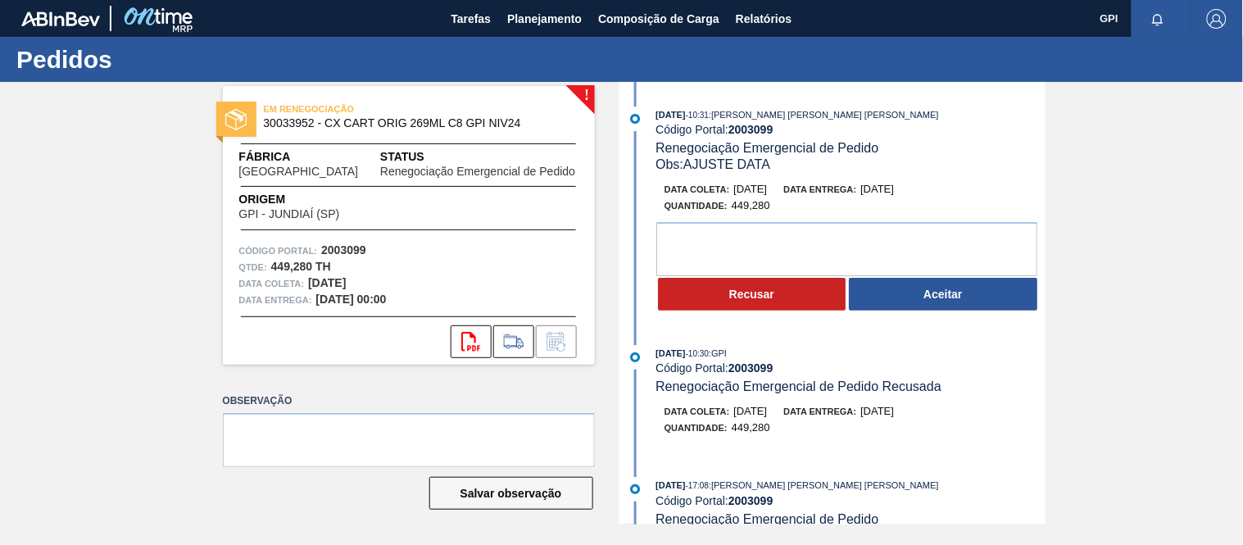
click at [873, 358] on div "[DATE] 10:30 : GPI" at bounding box center [849, 353] width 389 height 16
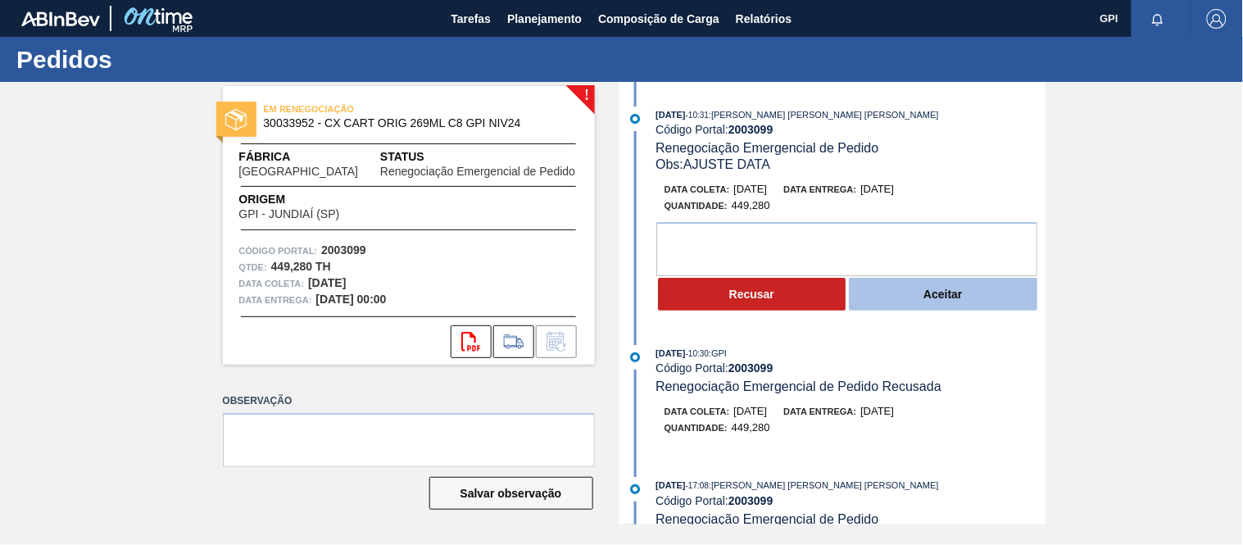
click at [899, 304] on button "Aceitar" at bounding box center [943, 294] width 188 height 33
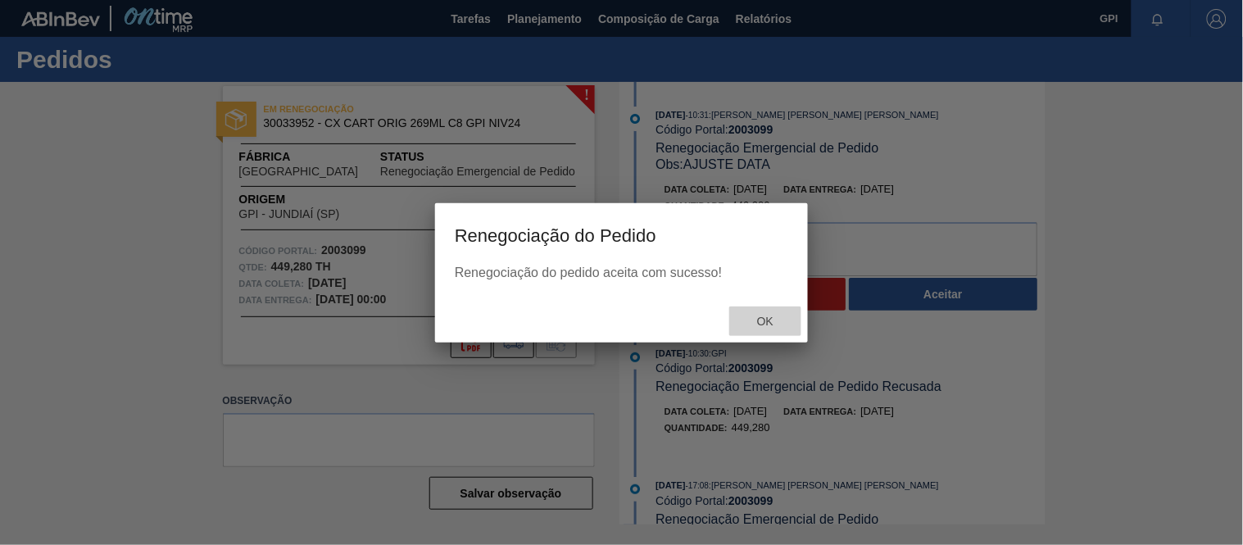
click at [768, 323] on span "Ok" at bounding box center [765, 321] width 43 height 13
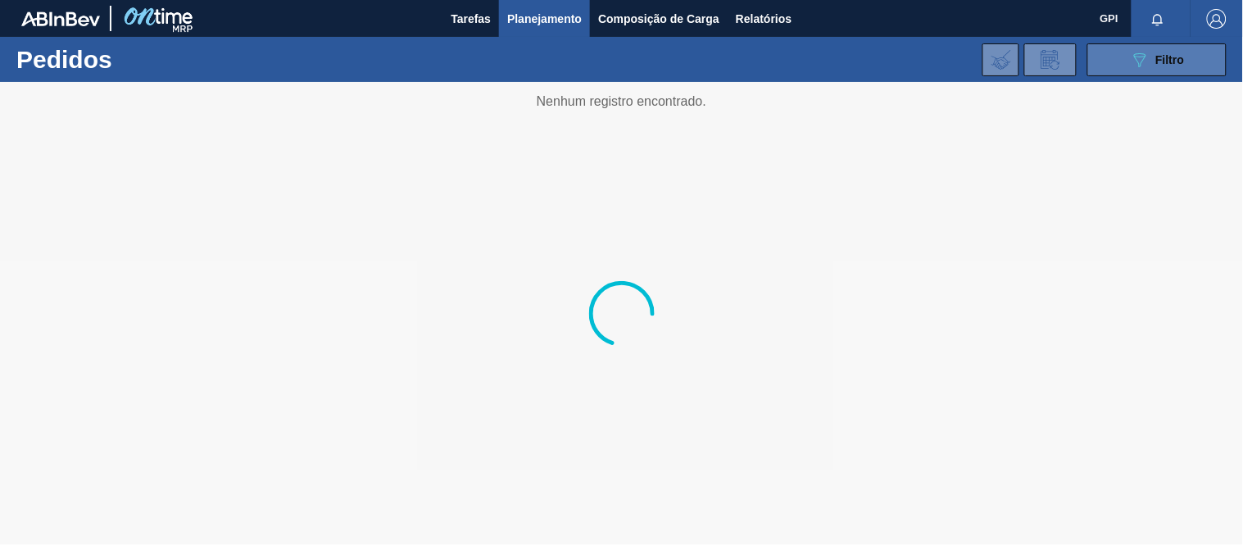
click at [1139, 50] on icon "089F7B8B-B2A5-4AFE-B5C0-19BA573D28AC" at bounding box center [1140, 60] width 20 height 20
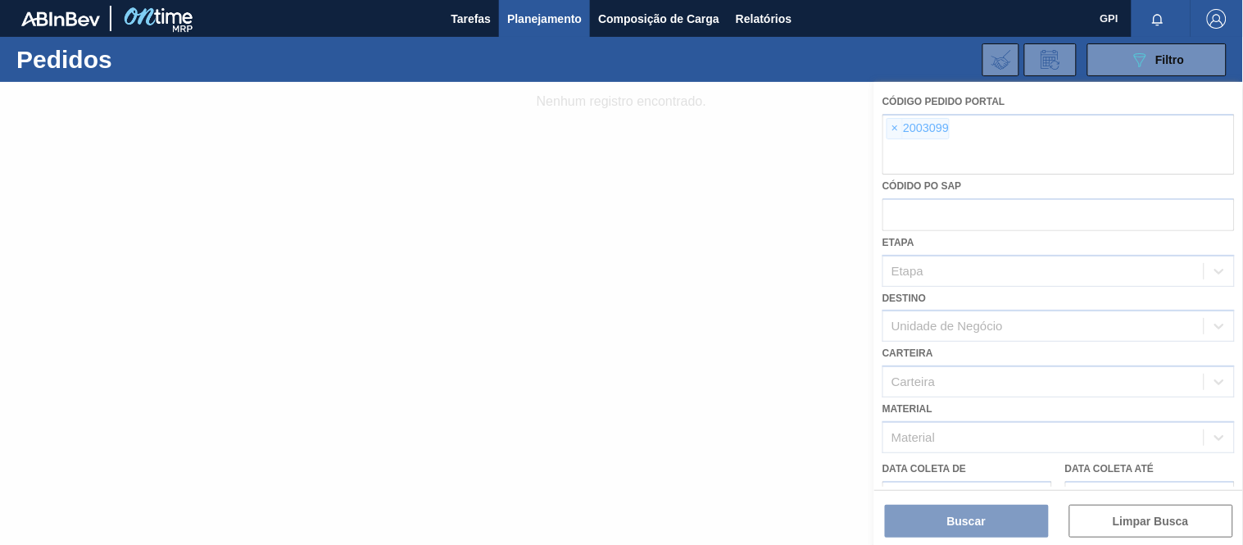
click at [898, 129] on div at bounding box center [621, 313] width 1243 height 463
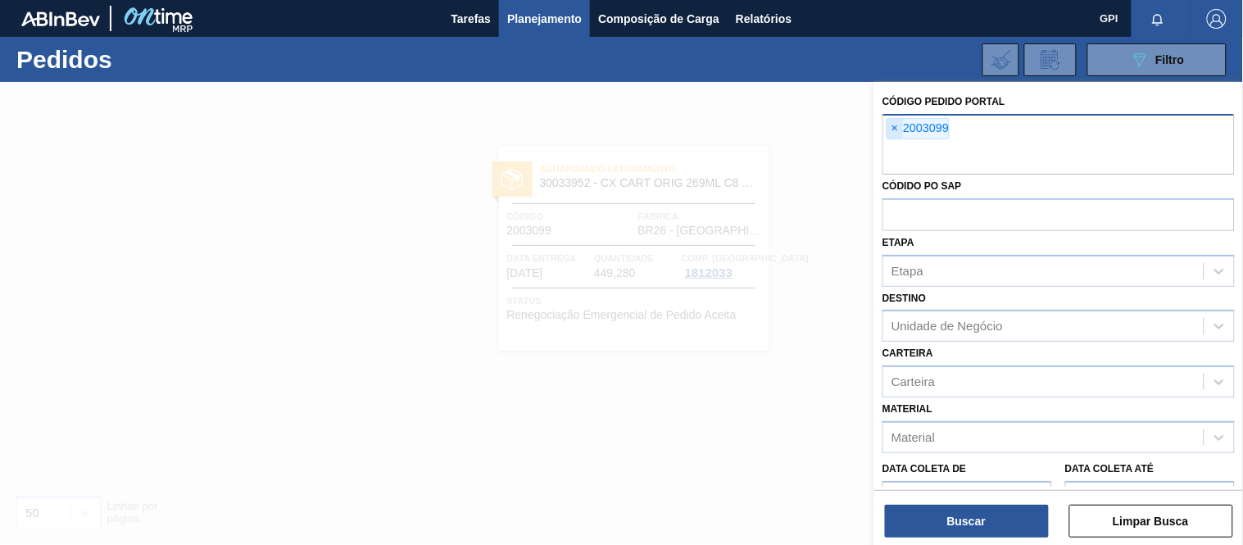
click at [894, 128] on span "×" at bounding box center [895, 129] width 16 height 20
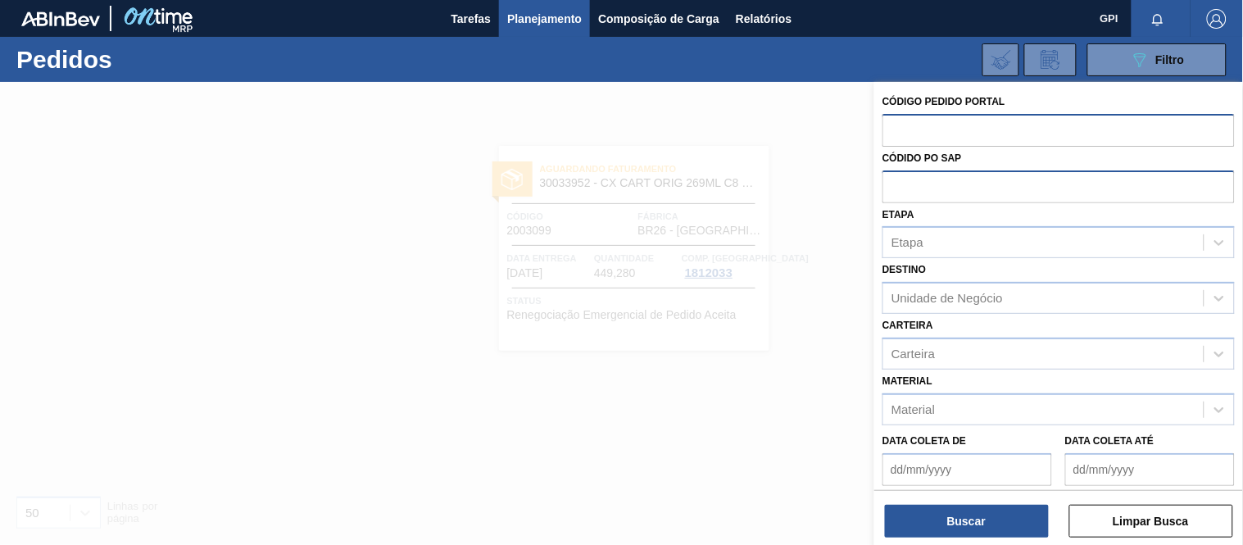
paste input "2019177"
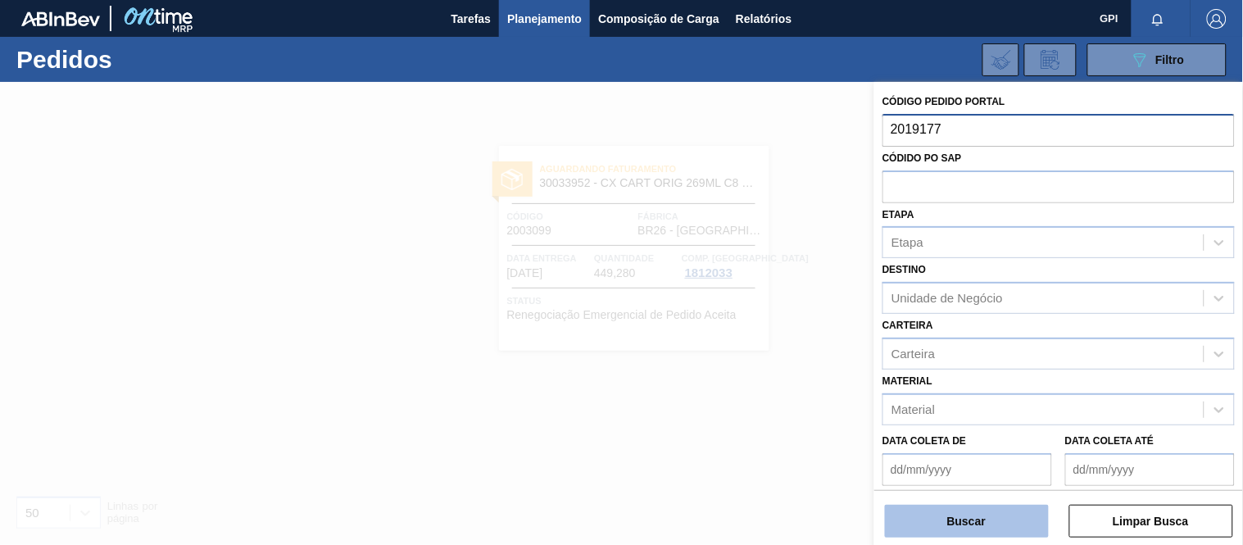
type input "2019177"
click at [971, 524] on button "Buscar" at bounding box center [967, 521] width 164 height 33
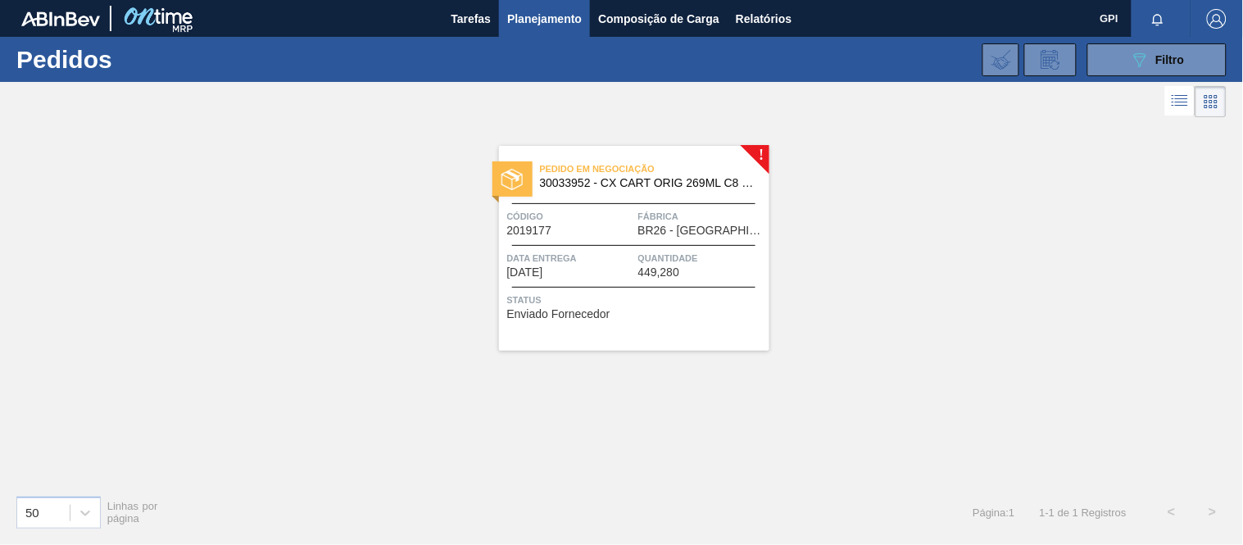
click at [641, 223] on span "Fábrica" at bounding box center [701, 216] width 127 height 16
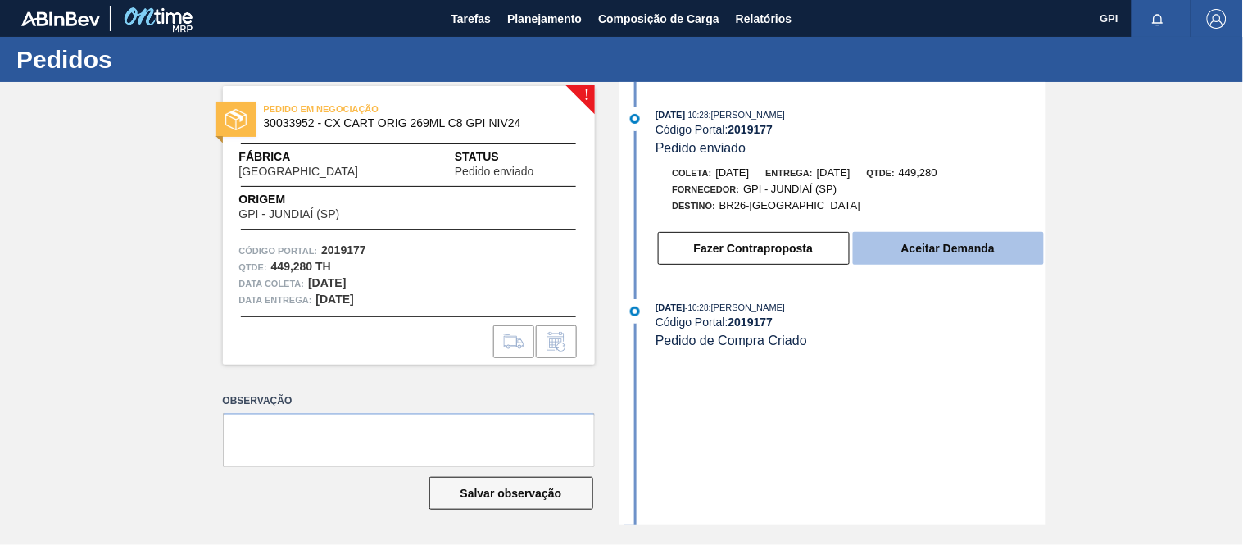
click at [909, 247] on button "Aceitar Demanda" at bounding box center [948, 248] width 191 height 33
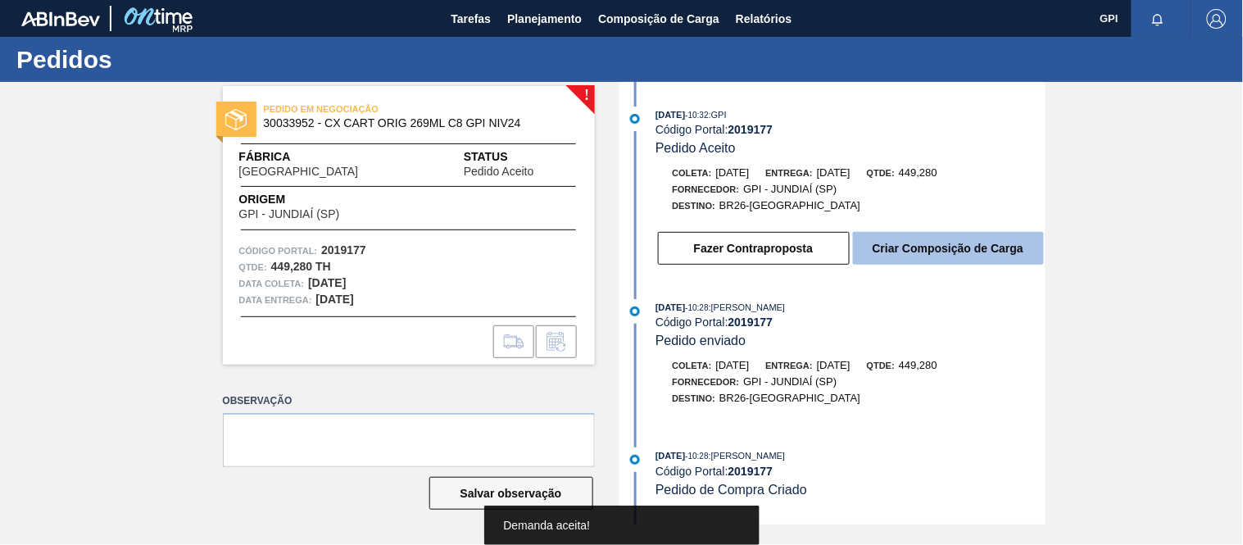
click at [920, 252] on button "Criar Composição de Carga" at bounding box center [948, 248] width 191 height 33
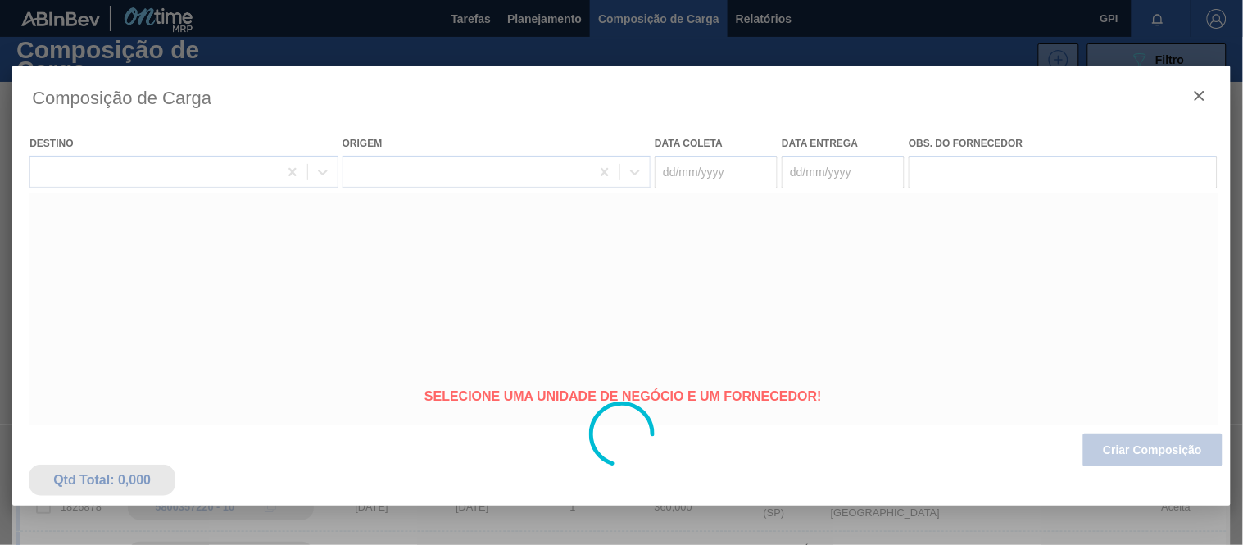
type coleta "[DATE]"
type entrega "[DATE]"
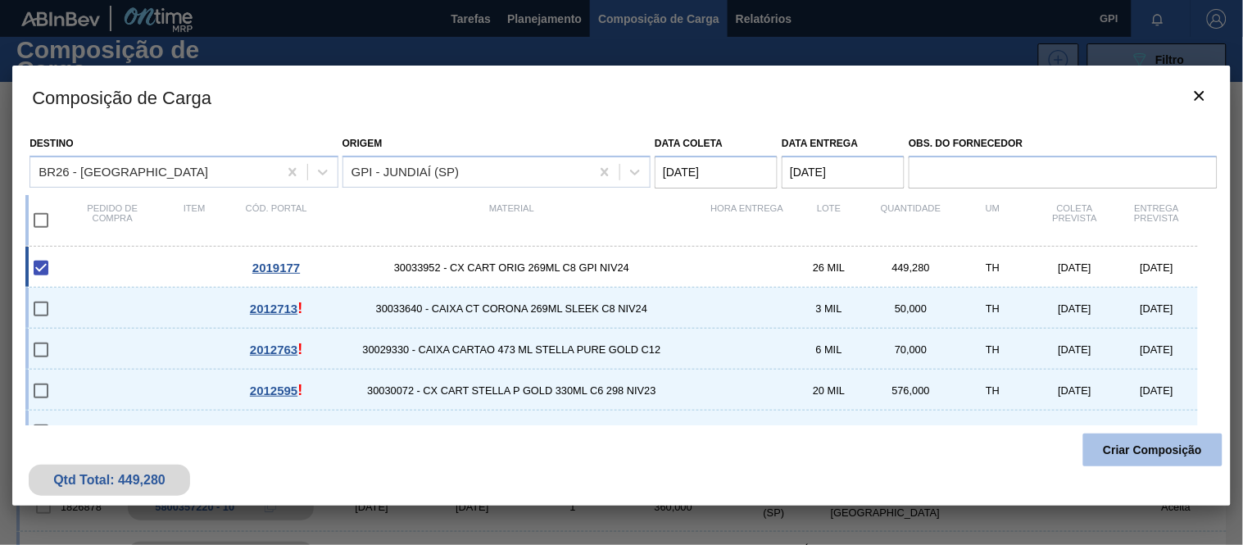
click at [1112, 449] on button "Criar Composição" at bounding box center [1152, 449] width 139 height 33
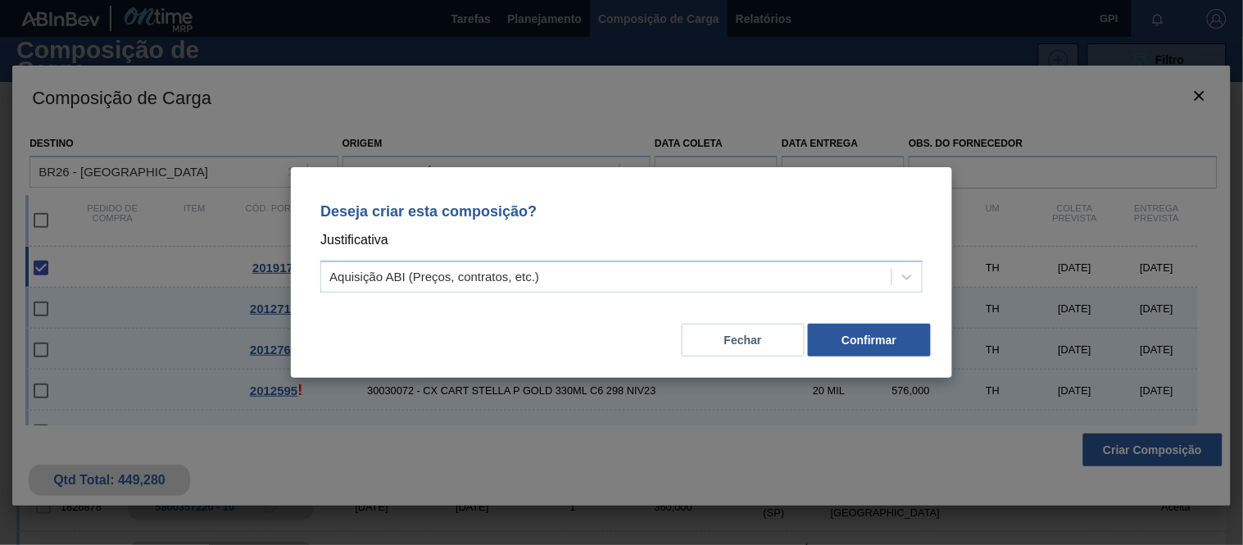
click at [885, 320] on div "Fechar Confirmar" at bounding box center [621, 330] width 622 height 56
click at [885, 334] on button "Confirmar" at bounding box center [869, 340] width 123 height 33
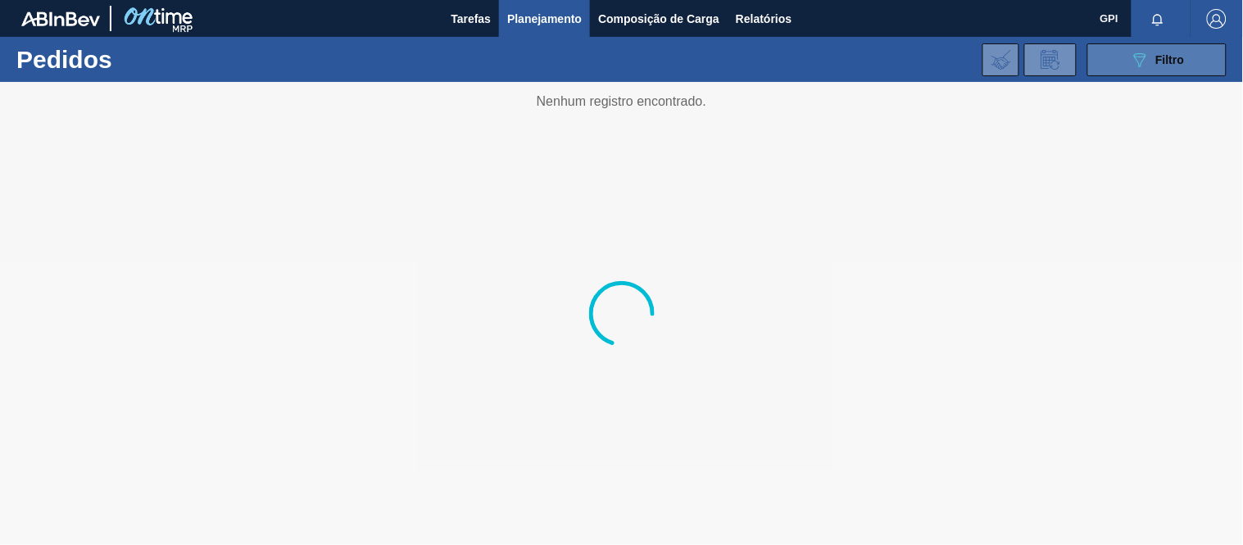
click at [1112, 61] on button "089F7B8B-B2A5-4AFE-B5C0-19BA573D28AC Filtro" at bounding box center [1156, 59] width 139 height 33
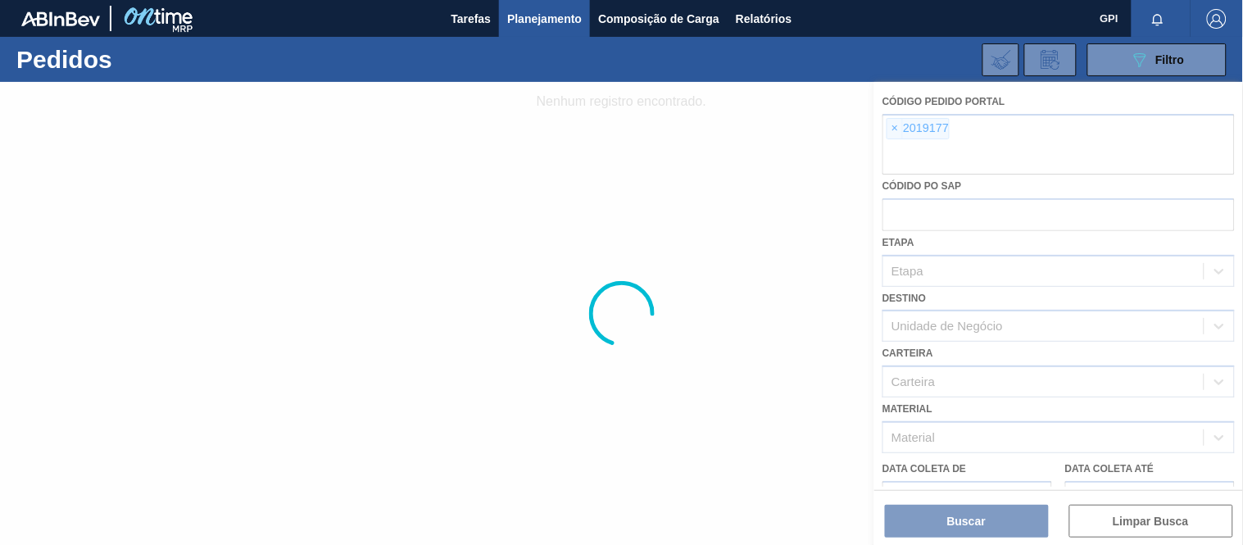
click at [899, 129] on div at bounding box center [621, 313] width 1243 height 463
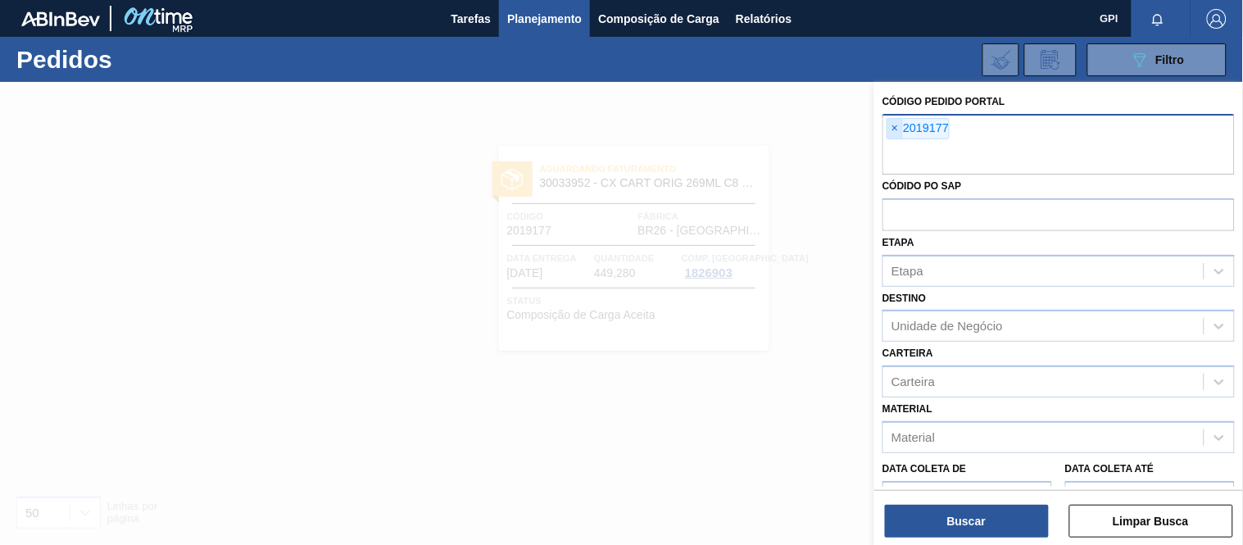
click at [890, 124] on span "×" at bounding box center [895, 129] width 16 height 20
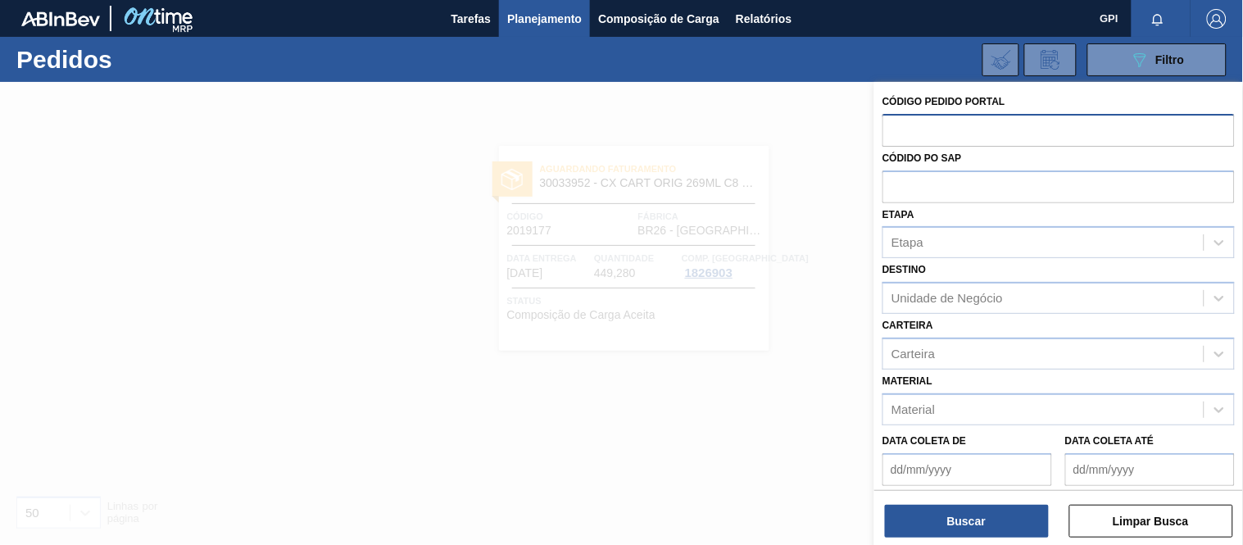
paste input "text"
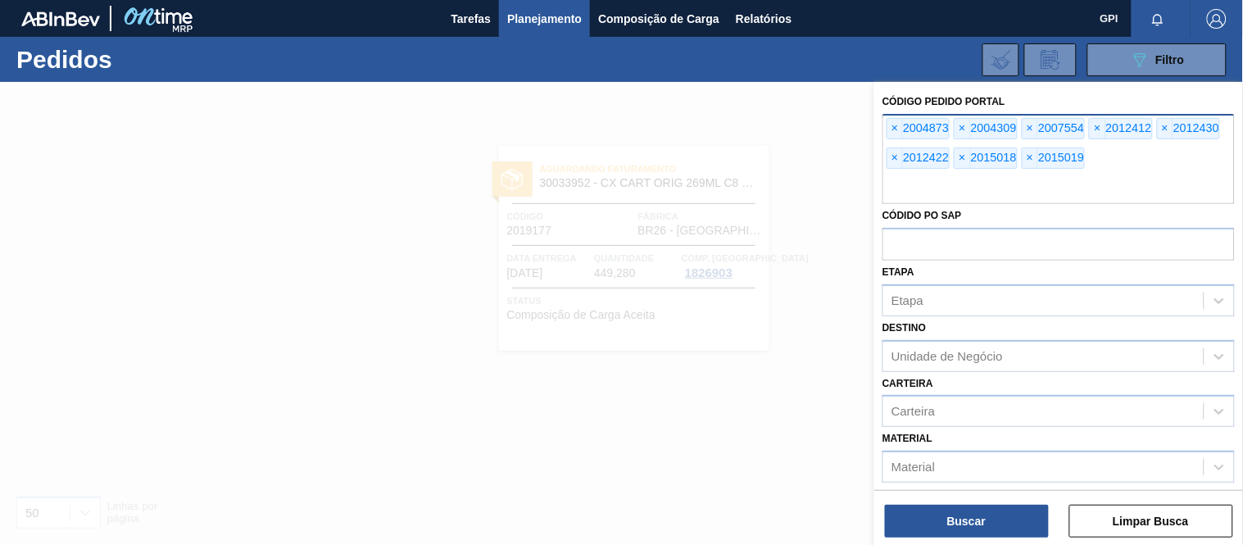
click at [958, 503] on div "Buscar Limpar Busca" at bounding box center [1058, 513] width 369 height 46
click at [962, 521] on button "Buscar" at bounding box center [967, 521] width 164 height 33
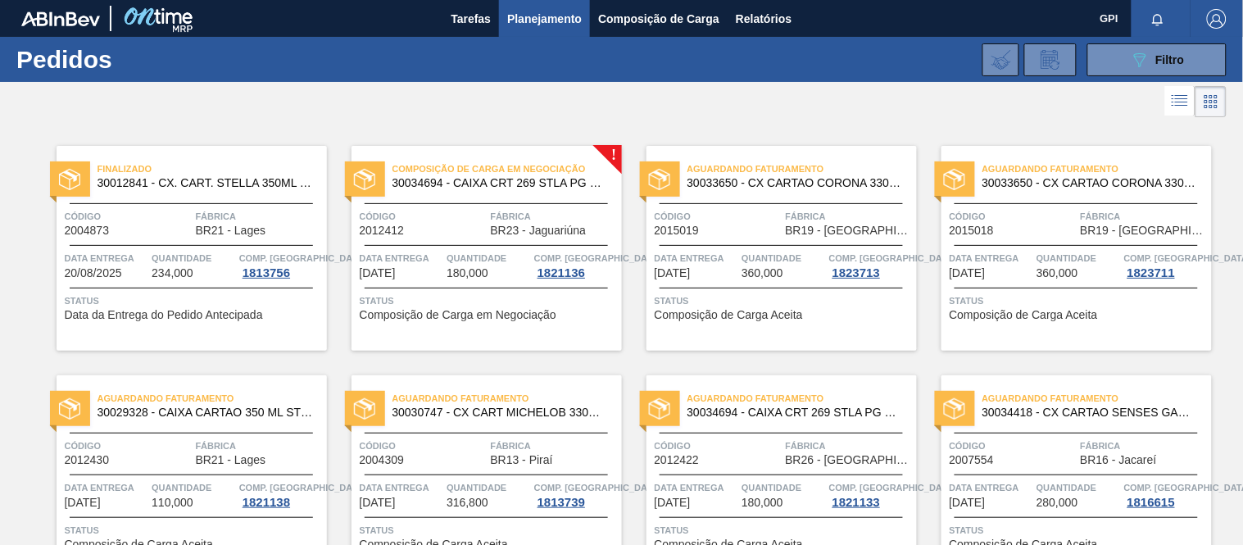
click at [439, 217] on span "Código" at bounding box center [423, 216] width 127 height 16
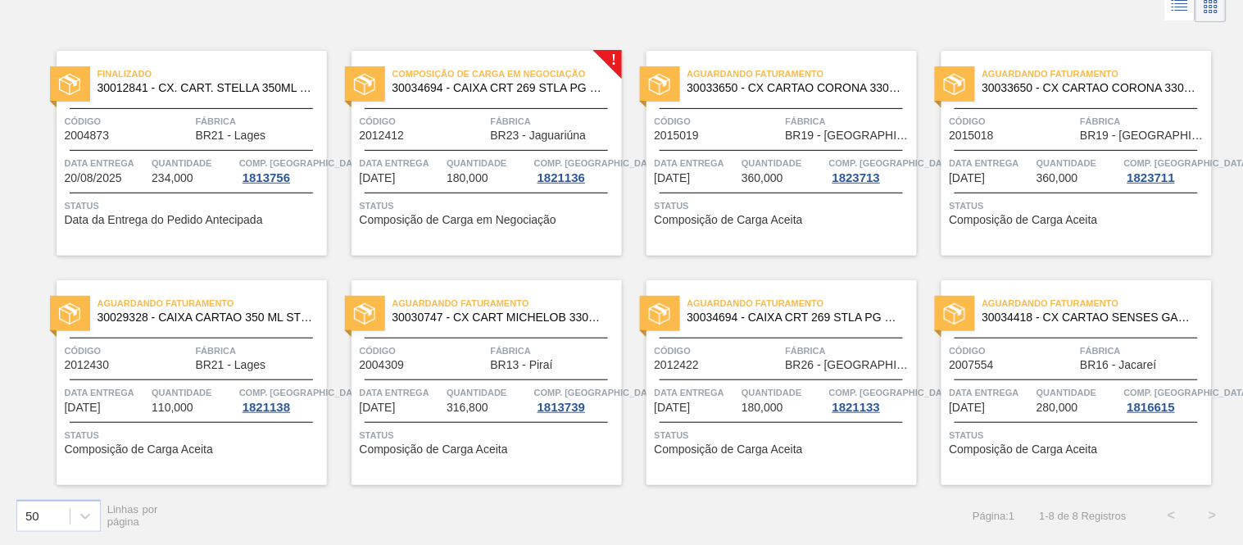
scroll to position [90, 0]
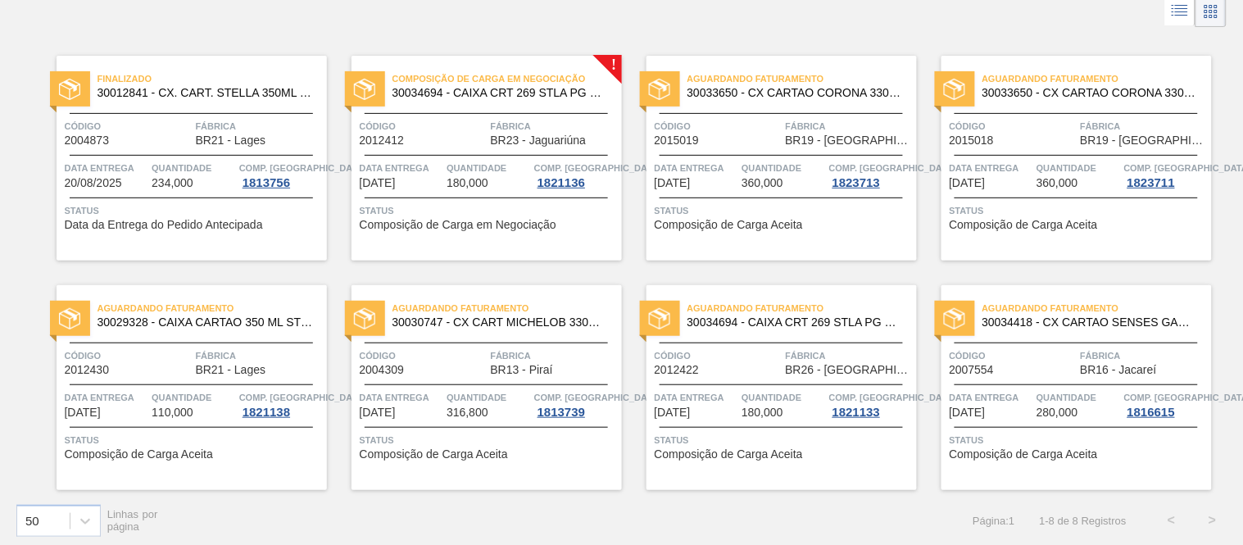
click at [231, 113] on div at bounding box center [191, 113] width 243 height 1
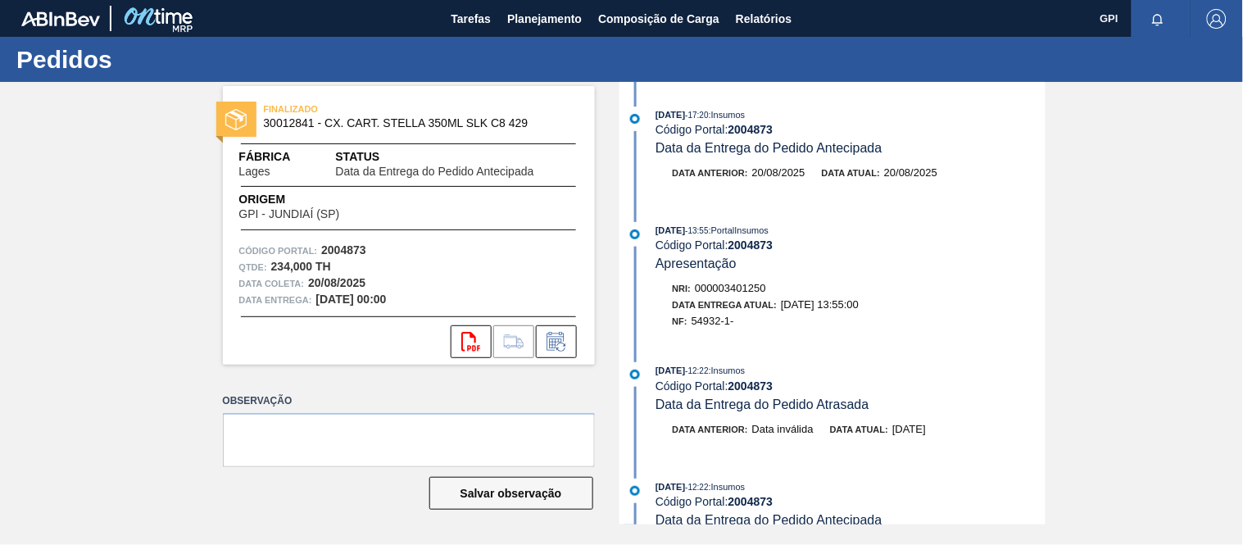
click at [355, 243] on strong "2004873" at bounding box center [343, 249] width 45 height 13
copy strong "2004873"
click at [706, 329] on div "NF: 54932-1-" at bounding box center [858, 321] width 373 height 16
click at [704, 325] on span "54932-1-" at bounding box center [712, 321] width 43 height 12
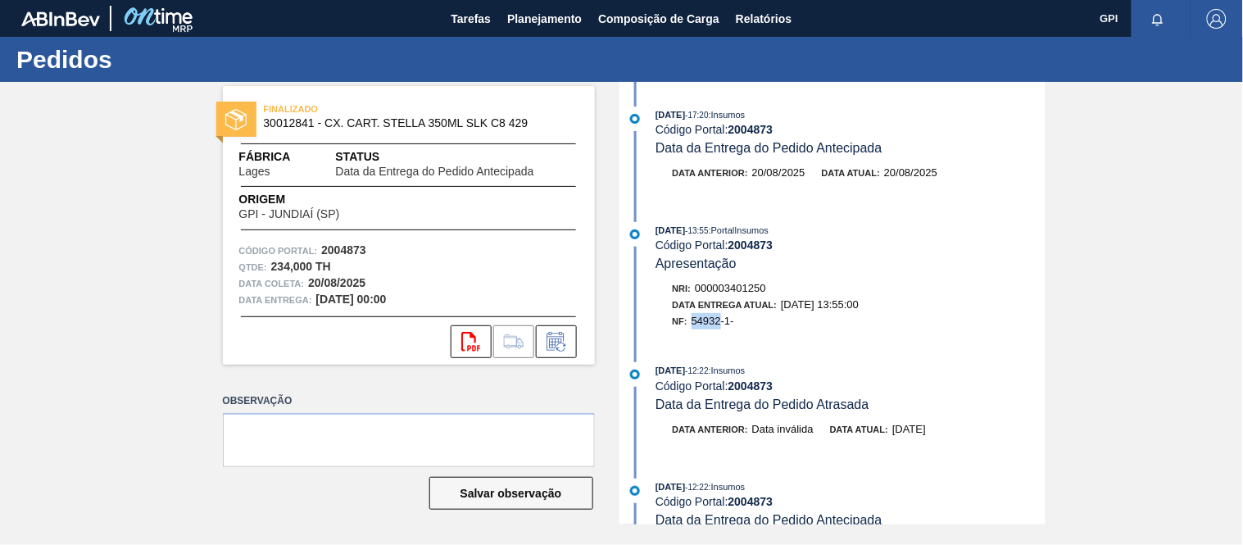
click at [704, 325] on span "54932-1-" at bounding box center [712, 321] width 43 height 12
copy span "54932"
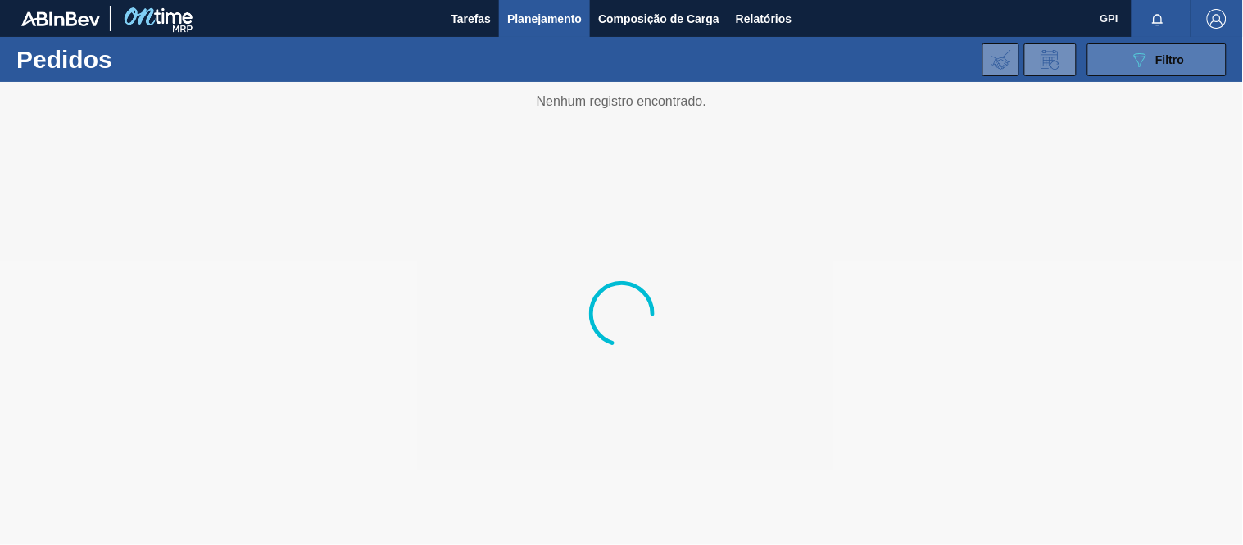
click at [1141, 66] on icon "089F7B8B-B2A5-4AFE-B5C0-19BA573D28AC" at bounding box center [1140, 60] width 20 height 20
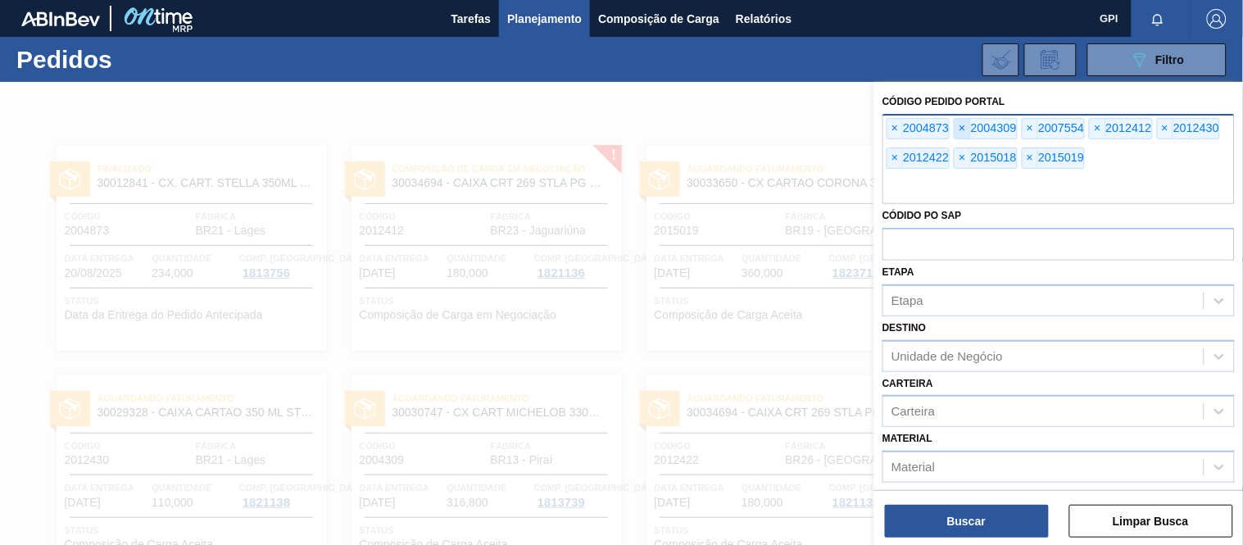
click at [962, 129] on span "×" at bounding box center [962, 129] width 16 height 20
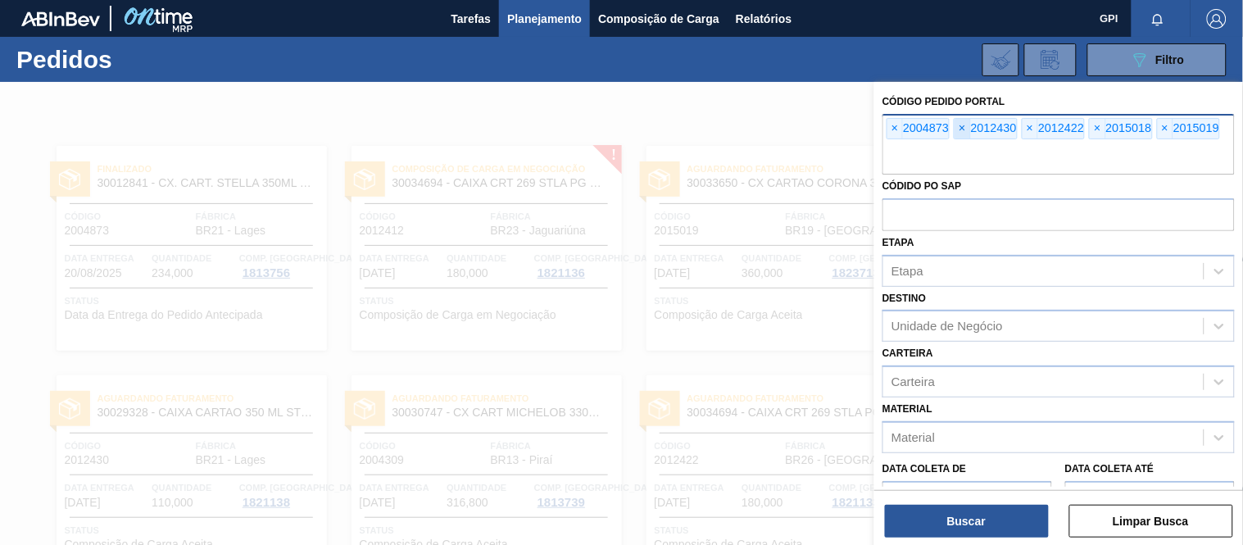
click at [962, 129] on span "×" at bounding box center [962, 129] width 16 height 20
paste input "1994353"
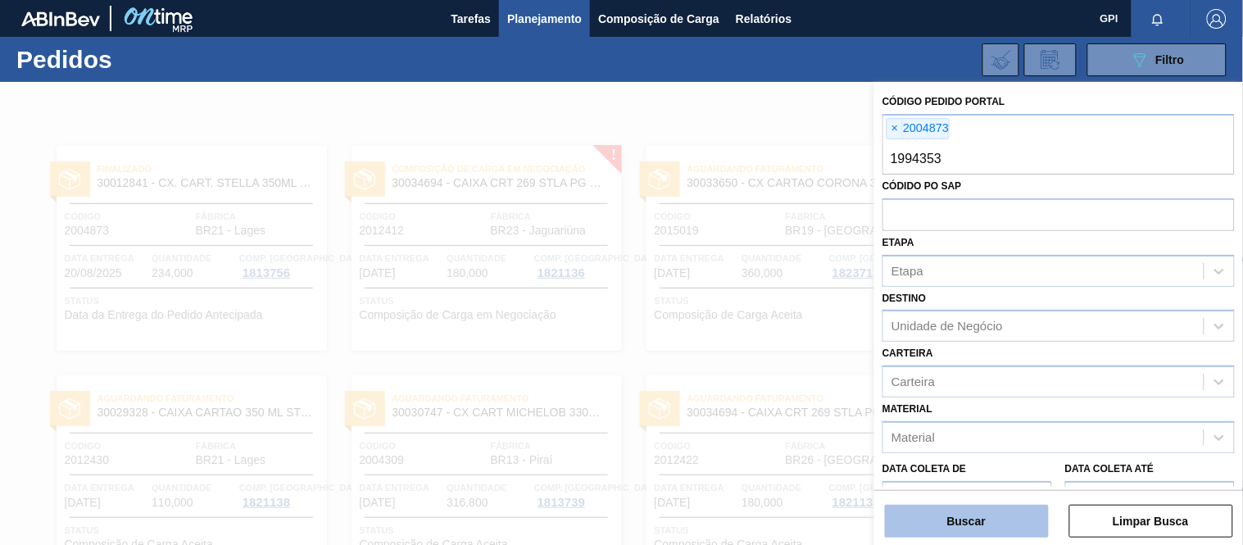
type input "1994353"
click at [978, 512] on button "Buscar" at bounding box center [967, 521] width 164 height 33
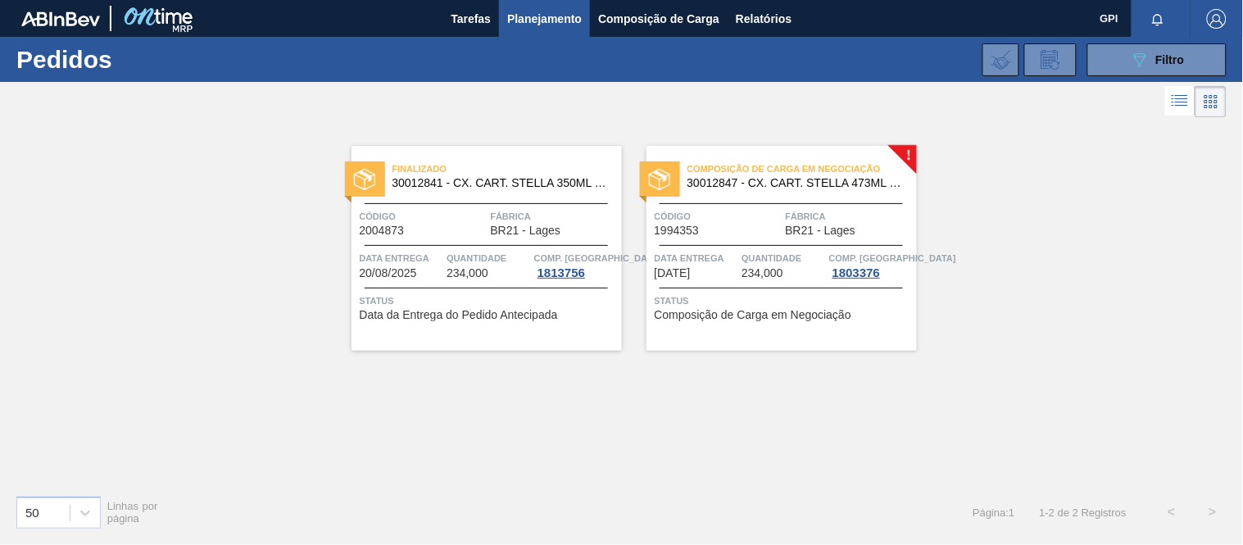
click at [772, 228] on div "Código 1994353" at bounding box center [717, 222] width 127 height 29
click at [571, 191] on div "Finalizado 30012841 - CX. CART. STELLA 350ML SLK C8 429" at bounding box center [486, 176] width 270 height 37
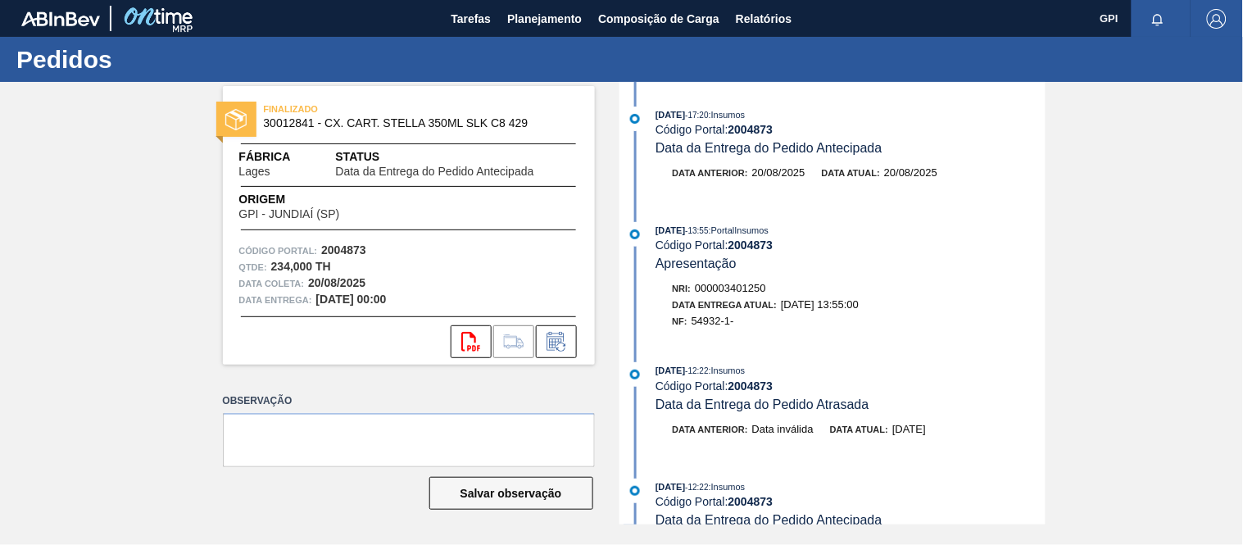
click at [356, 251] on strong "2004873" at bounding box center [343, 249] width 45 height 13
copy strong "2004873"
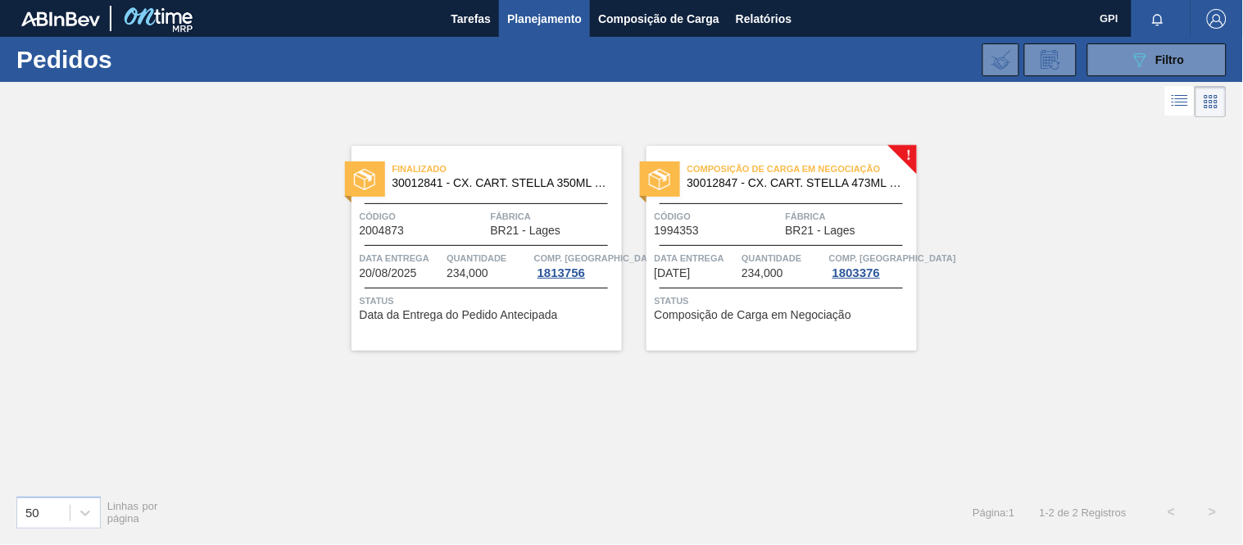
click at [415, 221] on span "Código" at bounding box center [423, 216] width 127 height 16
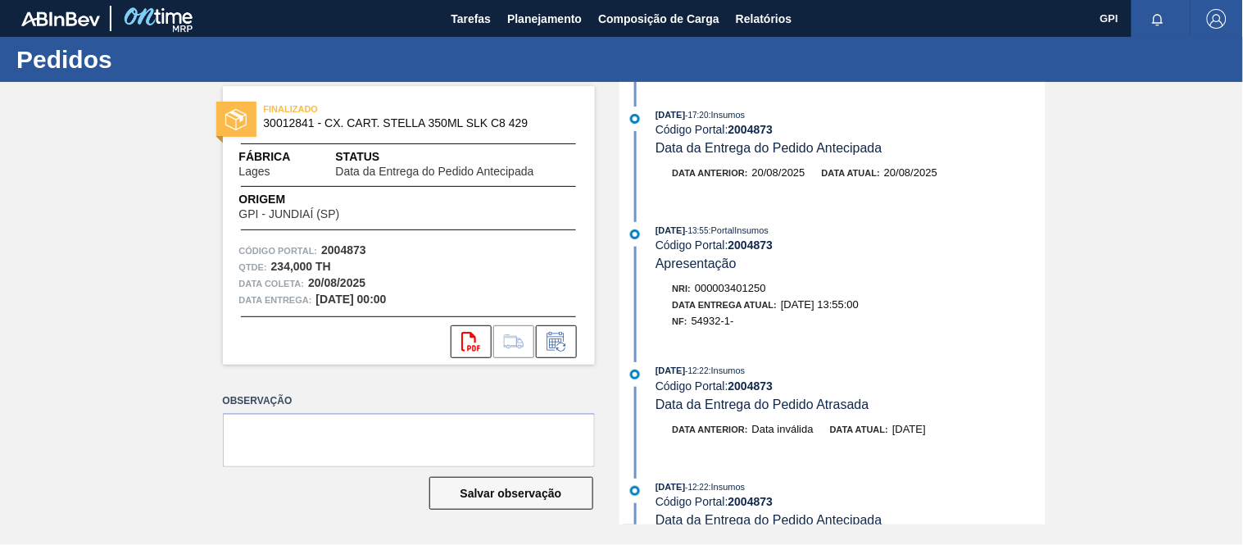
click at [359, 247] on strong "2004873" at bounding box center [343, 249] width 45 height 13
copy strong "2004873"
